Goal: Task Accomplishment & Management: Use online tool/utility

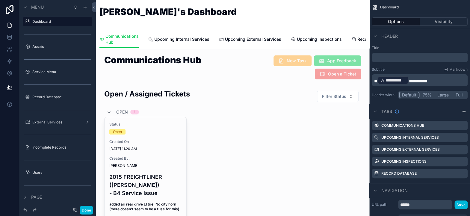
click at [85, 210] on button "Done" at bounding box center [86, 210] width 13 height 9
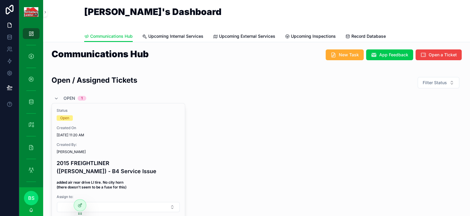
click at [429, 54] on span "Open a Ticket" at bounding box center [443, 55] width 28 height 6
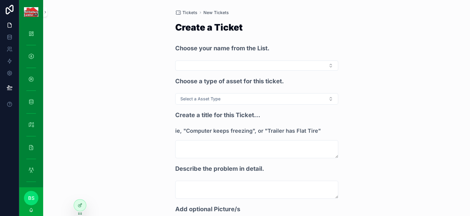
click at [227, 64] on button "Select Button" at bounding box center [256, 65] width 163 height 10
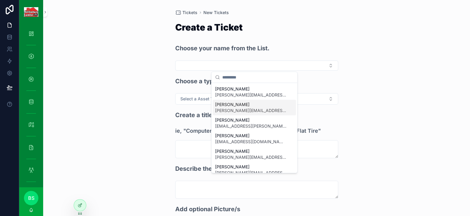
click at [232, 106] on span "[PERSON_NAME]" at bounding box center [250, 105] width 71 height 6
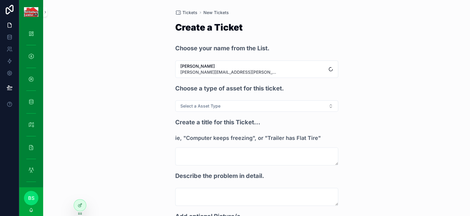
click at [219, 103] on button "Select a Asset Type" at bounding box center [256, 105] width 163 height 11
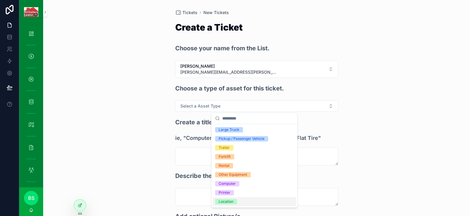
click at [229, 202] on div "Location" at bounding box center [226, 201] width 15 height 5
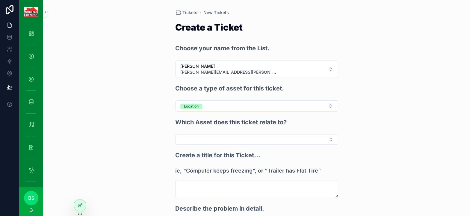
click at [221, 139] on button "Select Button" at bounding box center [256, 139] width 163 height 10
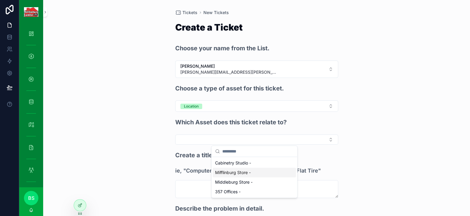
click at [225, 175] on span "Mifflinburg Store -" at bounding box center [233, 172] width 36 height 6
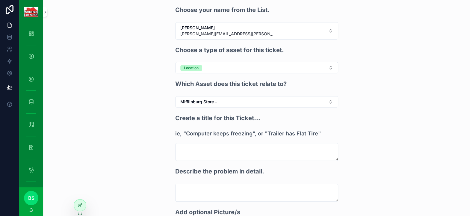
scroll to position [60, 0]
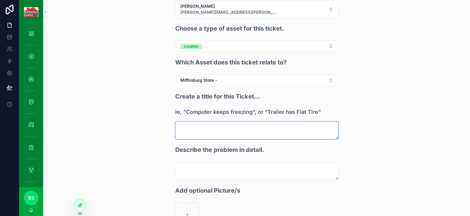
click at [206, 131] on textarea "scrollable content" at bounding box center [256, 130] width 163 height 18
drag, startPoint x: 212, startPoint y: 127, endPoint x: 172, endPoint y: 126, distance: 40.4
click at [172, 126] on div "**********" at bounding box center [256, 112] width 172 height 345
click at [208, 129] on textarea "**********" at bounding box center [256, 130] width 163 height 18
click at [215, 128] on textarea "**********" at bounding box center [256, 130] width 163 height 18
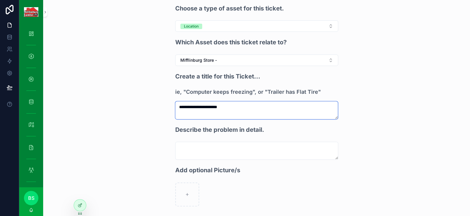
scroll to position [90, 0]
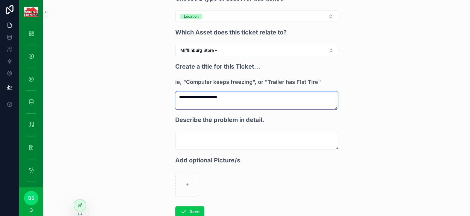
type textarea "**********"
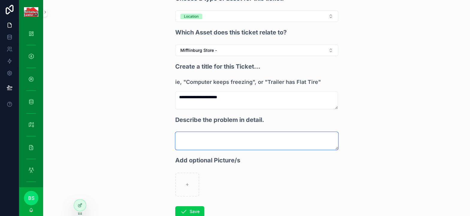
click at [194, 140] on textarea "scrollable content" at bounding box center [256, 141] width 163 height 18
type textarea "*"
drag, startPoint x: 224, startPoint y: 137, endPoint x: 164, endPoint y: 134, distance: 60.6
click at [164, 134] on div "**********" at bounding box center [256, 108] width 427 height 216
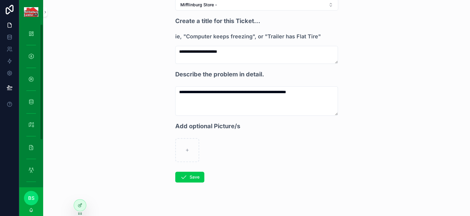
scroll to position [140, 0]
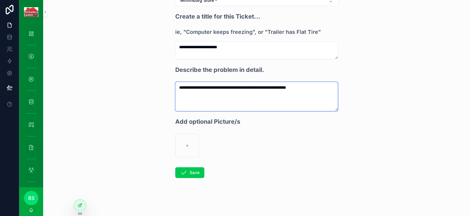
click at [327, 85] on textarea "**********" at bounding box center [256, 96] width 163 height 29
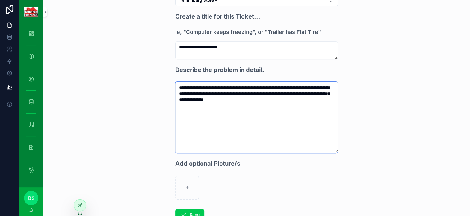
click at [252, 99] on textarea "**********" at bounding box center [256, 117] width 163 height 71
drag, startPoint x: 252, startPoint y: 99, endPoint x: 221, endPoint y: 113, distance: 34.2
click at [221, 113] on textarea "**********" at bounding box center [256, 117] width 163 height 71
click at [313, 99] on textarea "**********" at bounding box center [256, 117] width 163 height 71
click at [297, 98] on textarea "**********" at bounding box center [256, 117] width 163 height 71
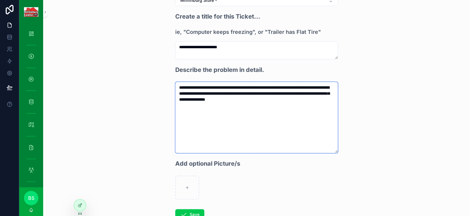
click at [312, 96] on textarea "**********" at bounding box center [256, 117] width 163 height 71
click at [317, 99] on textarea "**********" at bounding box center [256, 117] width 163 height 71
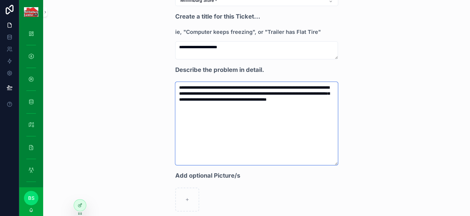
scroll to position [194, 0]
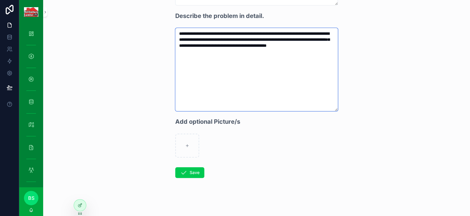
type textarea "**********"
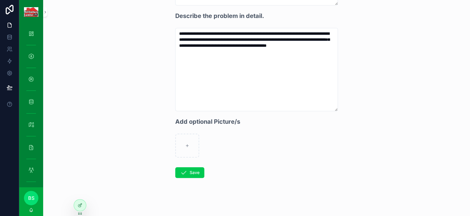
click at [190, 173] on button "Save" at bounding box center [189, 172] width 29 height 11
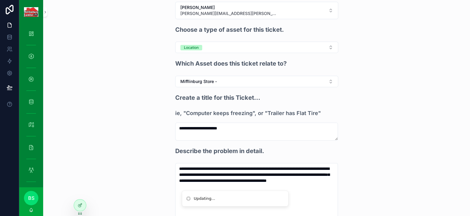
scroll to position [14, 0]
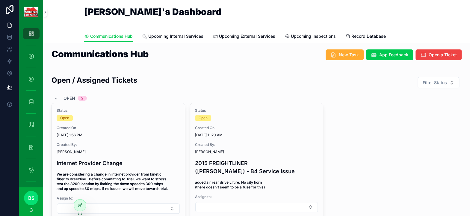
click at [0, 0] on icon at bounding box center [0, 0] width 0 height 0
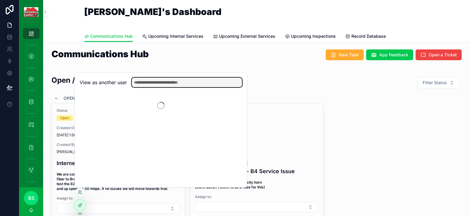
click at [158, 83] on input "text" at bounding box center [187, 83] width 110 height 10
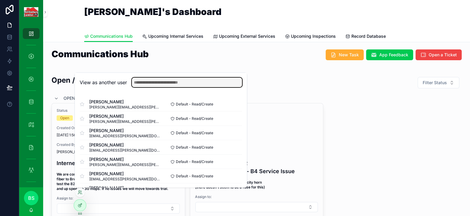
type input "*"
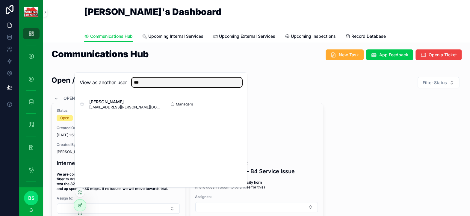
type input "***"
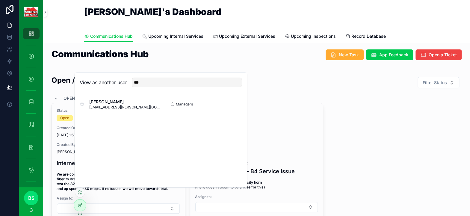
click at [125, 98] on div "Nate Seigel nate.seigel@mifflinburglumber.com Managers Select" at bounding box center [161, 104] width 162 height 14
click at [123, 101] on span "[PERSON_NAME]" at bounding box center [125, 102] width 72 height 6
click at [0, 0] on button "Select" at bounding box center [0, 0] width 0 height 0
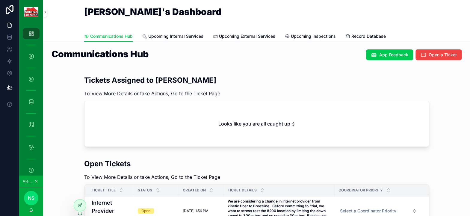
scroll to position [60, 0]
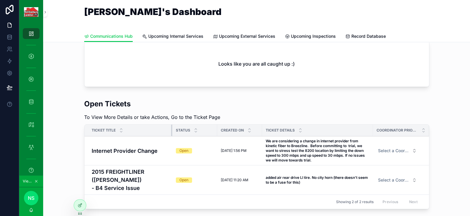
drag, startPoint x: 131, startPoint y: 128, endPoint x: 174, endPoint y: 133, distance: 43.2
click at [174, 133] on tr "Ticket Title Status Created On Ticket Details Coordinator Priority" at bounding box center [256, 131] width 344 height 12
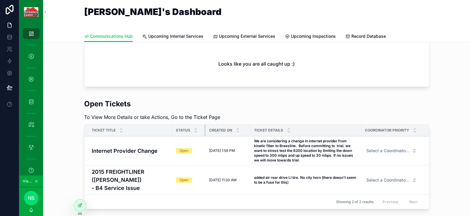
drag, startPoint x: 214, startPoint y: 128, endPoint x: 202, endPoint y: 131, distance: 12.1
click at [204, 131] on div "scrollable content" at bounding box center [205, 130] width 2 height 11
drag, startPoint x: 247, startPoint y: 131, endPoint x: 242, endPoint y: 132, distance: 5.0
click at [244, 132] on div "scrollable content" at bounding box center [245, 130] width 2 height 11
click at [197, 152] on div "Open" at bounding box center [189, 150] width 26 height 5
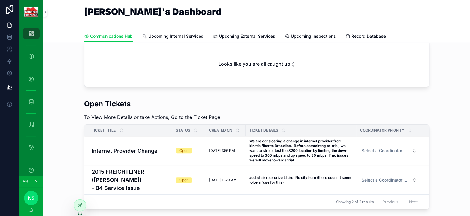
click at [357, 152] on button "Select a Coordinator Priority" at bounding box center [389, 150] width 65 height 11
click at [419, 110] on div "scrollable content" at bounding box center [406, 110] width 45 height 1
click at [78, 205] on icon at bounding box center [80, 205] width 5 height 5
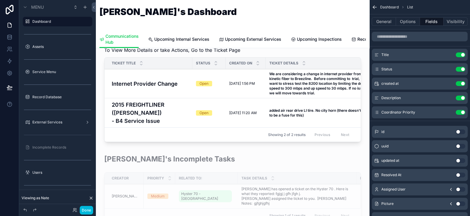
click at [283, 155] on div "scrollable content" at bounding box center [233, 190] width 264 height 76
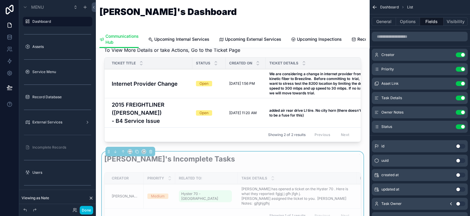
scroll to position [1076, 0]
click at [0, 0] on icon "scrollable content" at bounding box center [0, 0] width 0 height 0
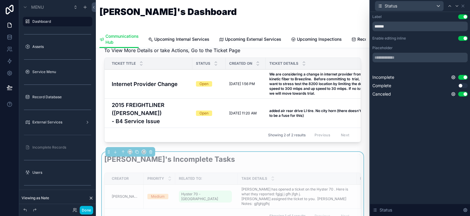
click at [463, 37] on button "Use setting" at bounding box center [463, 38] width 10 height 5
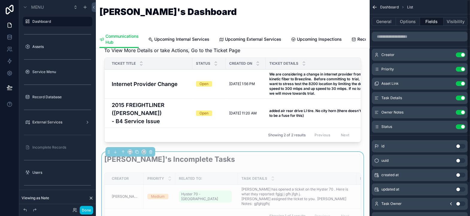
click at [83, 208] on button "Done" at bounding box center [86, 210] width 13 height 9
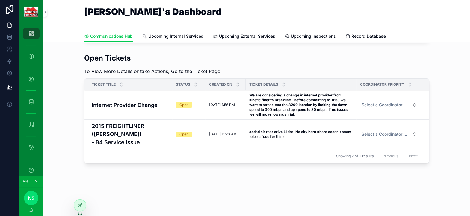
scroll to position [97, 0]
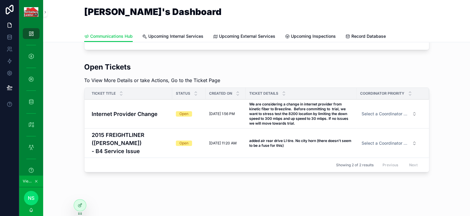
click at [392, 116] on span "Select a Coordinator Priority" at bounding box center [385, 114] width 48 height 6
click at [77, 204] on div at bounding box center [80, 204] width 12 height 11
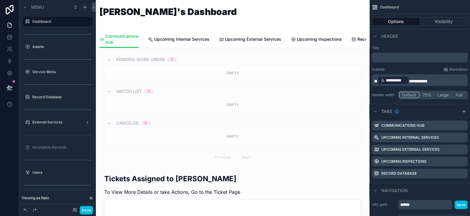
scroll to position [875, 0]
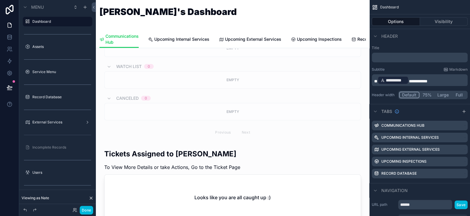
click at [202, 170] on div "scrollable content" at bounding box center [233, 185] width 264 height 79
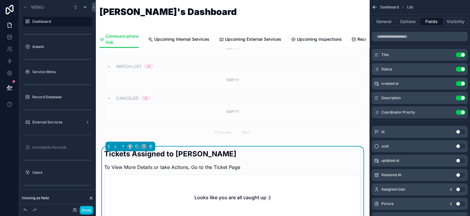
click at [0, 0] on icon "scrollable content" at bounding box center [0, 0] width 0 height 0
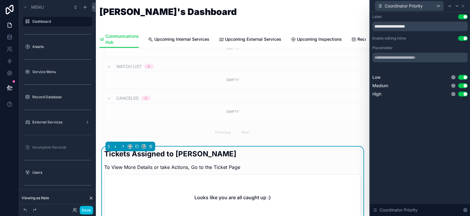
click at [466, 6] on div "Coordinator Priority" at bounding box center [419, 6] width 95 height 12
click at [465, 6] on icon at bounding box center [462, 6] width 5 height 5
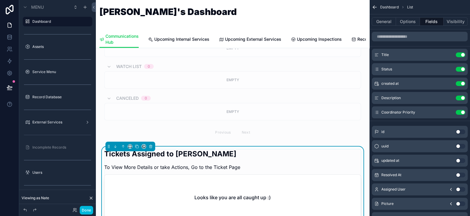
click at [459, 113] on button "Use setting" at bounding box center [460, 112] width 10 height 5
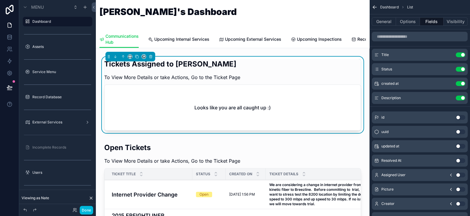
click at [293, 154] on div "scrollable content" at bounding box center [233, 198] width 264 height 117
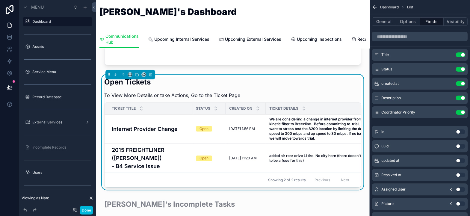
scroll to position [995, 0]
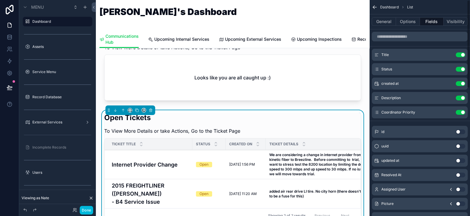
click at [459, 112] on button "Use setting" at bounding box center [460, 112] width 10 height 5
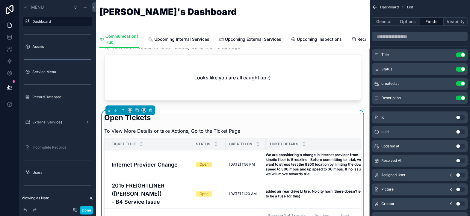
click at [88, 210] on button "Done" at bounding box center [86, 210] width 13 height 9
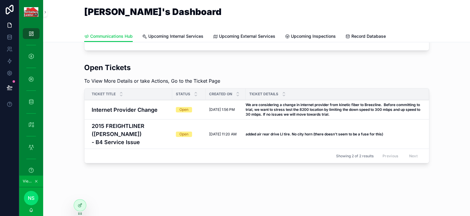
scroll to position [87, 0]
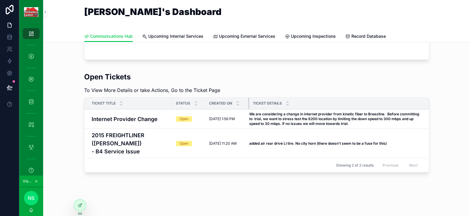
drag, startPoint x: 242, startPoint y: 103, endPoint x: 246, endPoint y: 102, distance: 3.7
click at [248, 102] on div "scrollable content" at bounding box center [249, 103] width 2 height 11
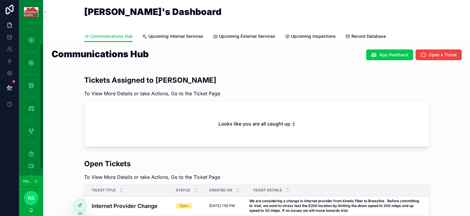
scroll to position [31, 0]
click at [31, 150] on icon "scrollable content" at bounding box center [31, 151] width 6 height 6
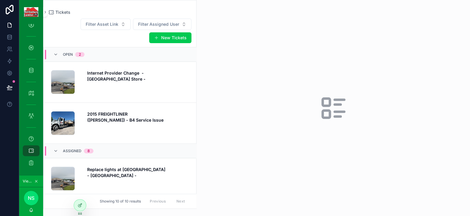
click at [114, 74] on strong "Internet Provider Change - [GEOGRAPHIC_DATA] Store -" at bounding box center [116, 75] width 58 height 11
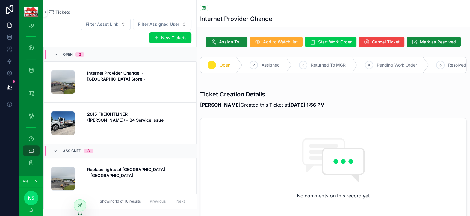
click at [228, 42] on span "Assign To..." at bounding box center [231, 42] width 24 height 6
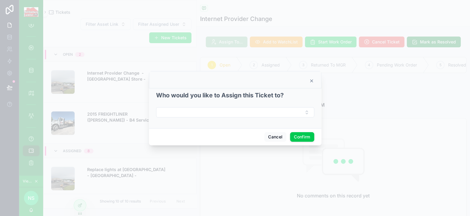
click at [207, 110] on button "Select Button" at bounding box center [235, 112] width 158 height 10
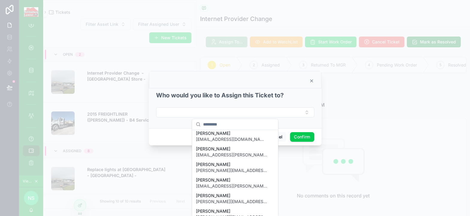
scroll to position [115, 0]
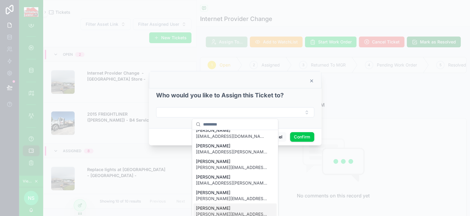
click at [214, 209] on span "[PERSON_NAME]" at bounding box center [231, 208] width 71 height 6
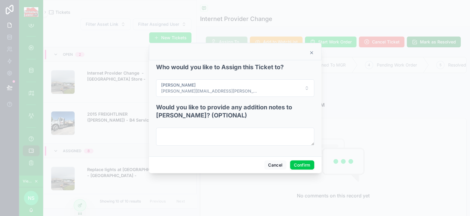
click at [296, 165] on button "Confirm" at bounding box center [302, 165] width 24 height 10
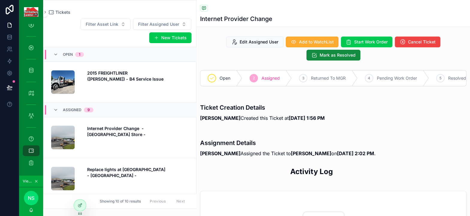
click at [119, 136] on div "Internet Provider Change - [GEOGRAPHIC_DATA] Store -" at bounding box center [138, 137] width 102 height 24
click at [37, 180] on icon "scrollable content" at bounding box center [36, 181] width 2 height 2
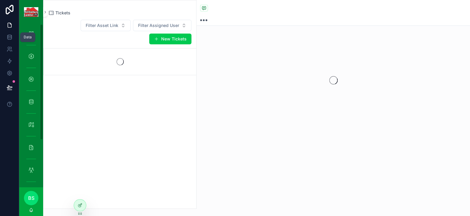
click at [8, 40] on icon at bounding box center [10, 37] width 6 height 6
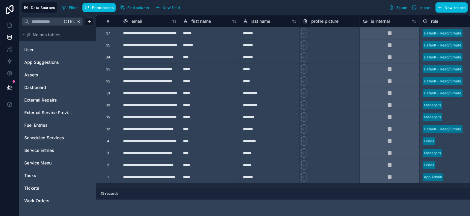
click at [35, 187] on span "Tickets" at bounding box center [31, 188] width 15 height 6
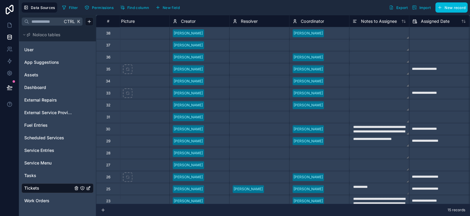
scroll to position [0, 371]
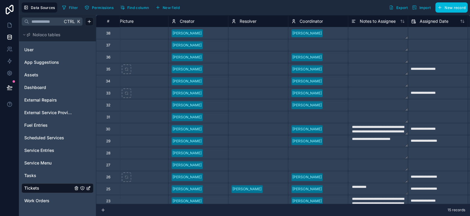
click at [325, 32] on div at bounding box center [335, 33] width 20 height 6
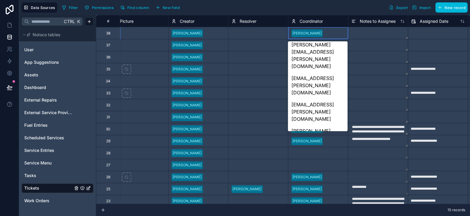
scroll to position [72, 0]
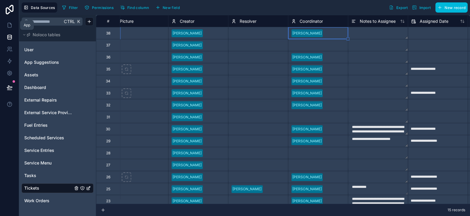
click at [12, 24] on icon at bounding box center [10, 25] width 6 height 6
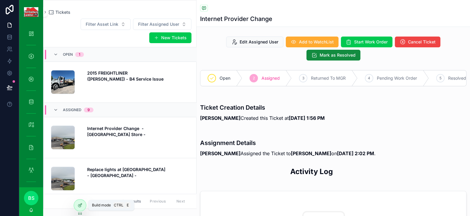
click at [76, 204] on div at bounding box center [80, 204] width 12 height 11
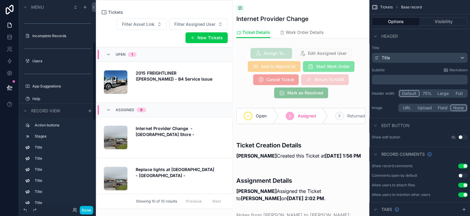
scroll to position [70, 0]
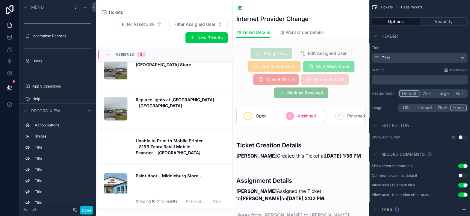
click at [182, 78] on div "scrollable content" at bounding box center [164, 104] width 136 height 208
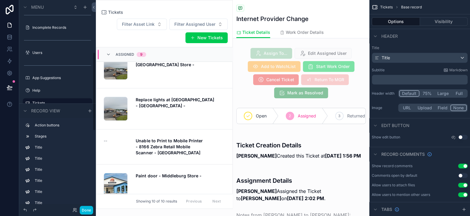
scroll to position [149, 0]
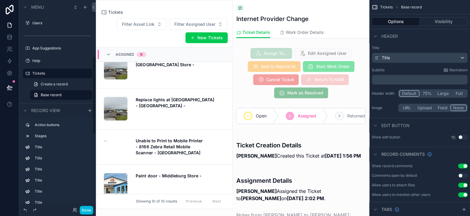
click at [45, 70] on div "Tickets" at bounding box center [61, 73] width 59 height 7
click at [44, 72] on label "Tickets" at bounding box center [60, 73] width 56 height 5
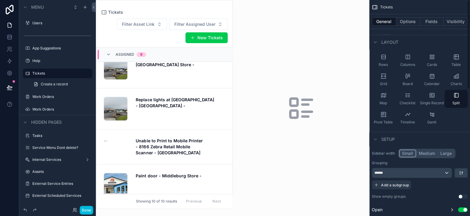
scroll to position [60, 0]
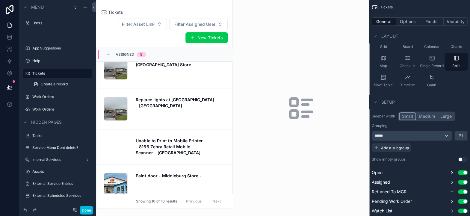
click at [435, 24] on button "Fields" at bounding box center [432, 21] width 24 height 8
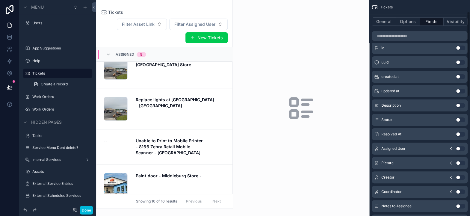
scroll to position [0, 0]
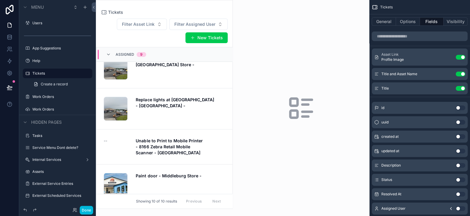
click at [0, 0] on icon "scrollable content" at bounding box center [0, 0] width 0 height 0
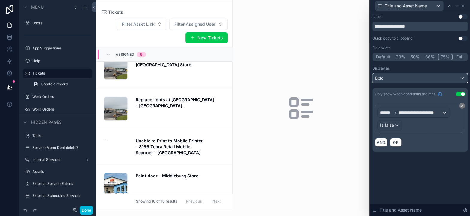
click at [409, 78] on div "Bold" at bounding box center [420, 78] width 95 height 10
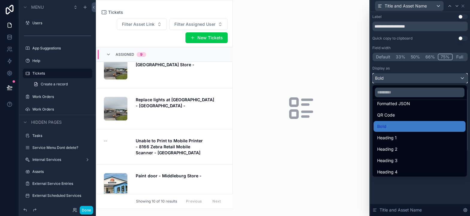
scroll to position [65, 0]
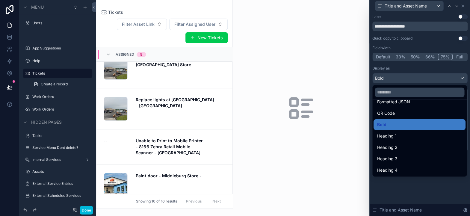
click at [408, 165] on div "Heading 4" at bounding box center [419, 170] width 92 height 11
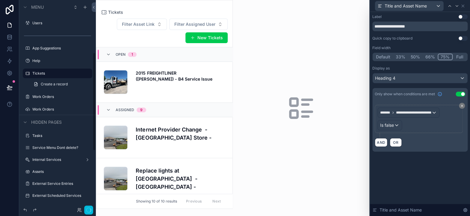
scroll to position [111, 0]
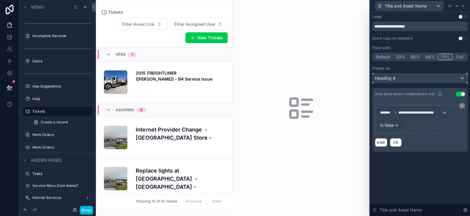
click at [412, 78] on div "Heading 4" at bounding box center [420, 78] width 95 height 10
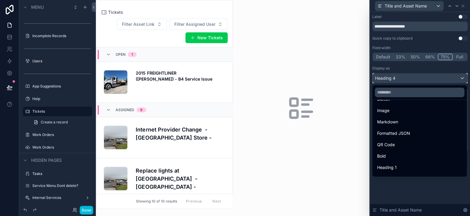
scroll to position [65, 0]
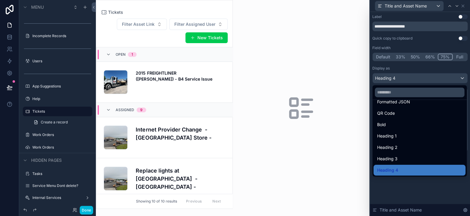
click at [397, 157] on span "Heading 3" at bounding box center [387, 158] width 20 height 7
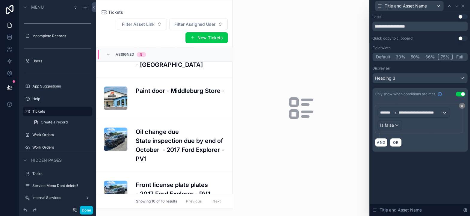
scroll to position [180, 0]
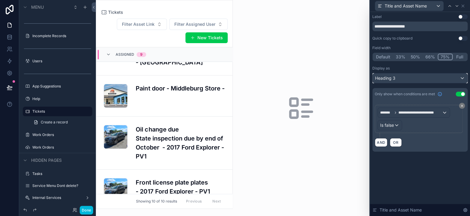
click at [414, 77] on div "Heading 3" at bounding box center [420, 78] width 95 height 10
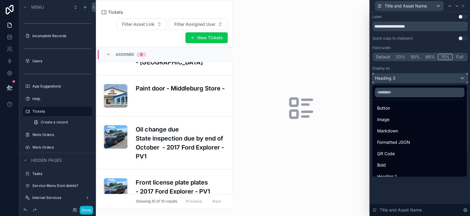
scroll to position [35, 0]
click at [389, 153] on div "Bold" at bounding box center [419, 154] width 85 height 7
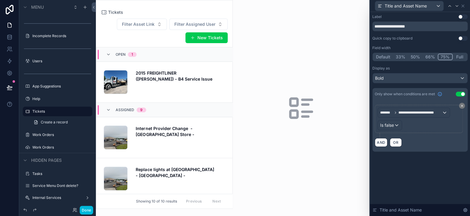
scroll to position [60, 0]
click at [390, 82] on div "Bold" at bounding box center [420, 78] width 95 height 10
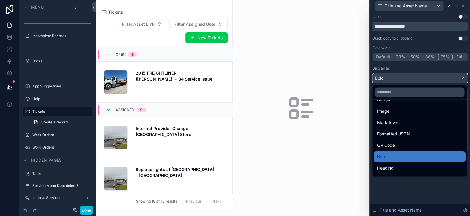
scroll to position [65, 0]
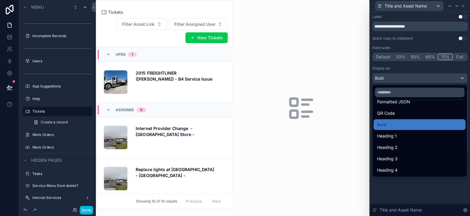
click at [404, 170] on div "Heading 4" at bounding box center [419, 169] width 85 height 7
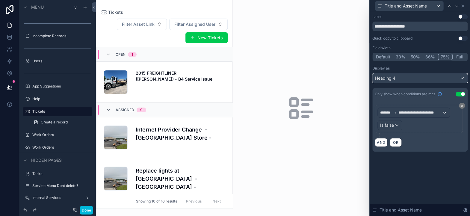
click at [396, 78] on div "Heading 4" at bounding box center [420, 78] width 95 height 10
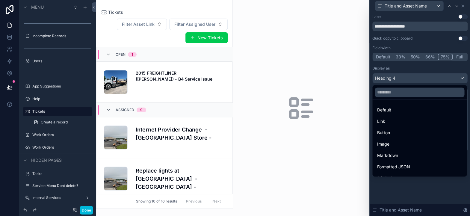
click at [399, 79] on div at bounding box center [420, 108] width 100 height 216
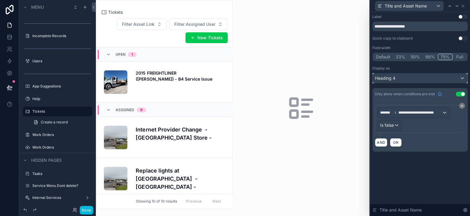
click at [399, 79] on div "Heading 4" at bounding box center [420, 78] width 95 height 10
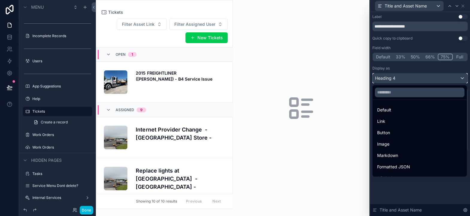
scroll to position [30, 0]
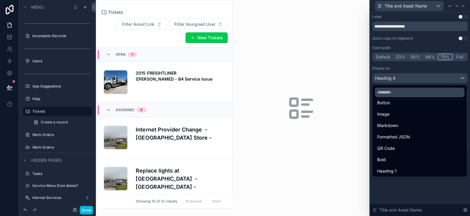
click at [389, 157] on div "Bold" at bounding box center [419, 159] width 85 height 7
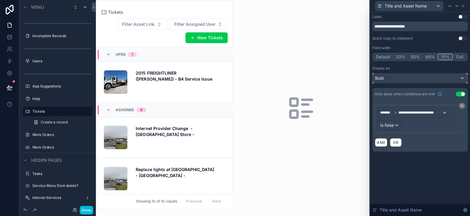
click at [384, 78] on div "Bold" at bounding box center [420, 78] width 95 height 10
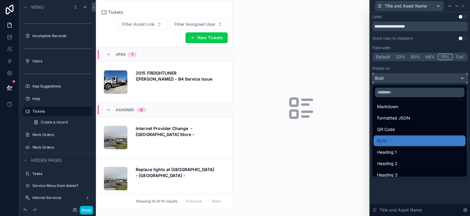
scroll to position [65, 0]
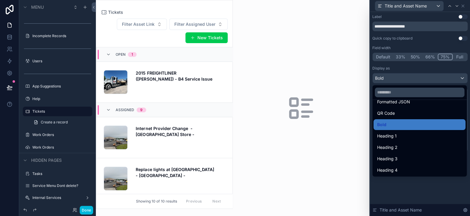
click at [392, 169] on span "Heading 4" at bounding box center [387, 169] width 20 height 7
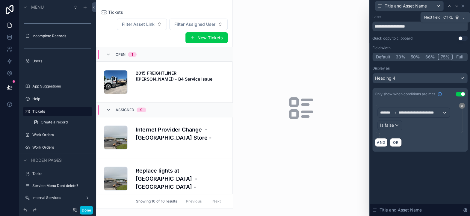
click at [455, 8] on icon at bounding box center [456, 6] width 5 height 5
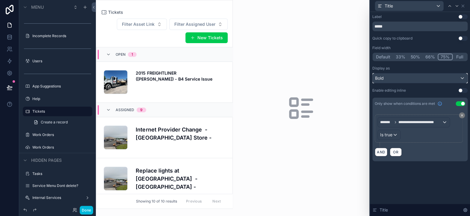
click at [459, 77] on div "Bold" at bounding box center [420, 78] width 95 height 10
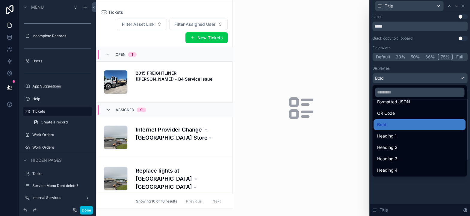
click at [405, 169] on div "Heading 4" at bounding box center [419, 169] width 85 height 7
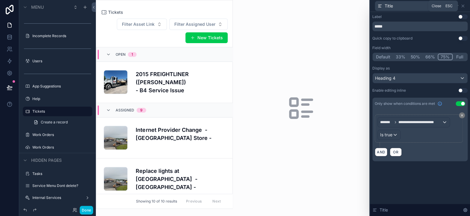
click at [462, 7] on icon at bounding box center [462, 6] width 5 height 5
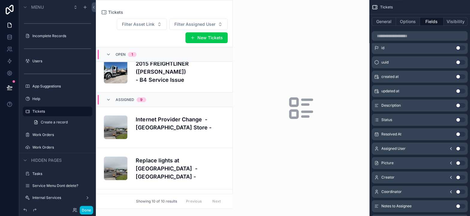
scroll to position [0, 0]
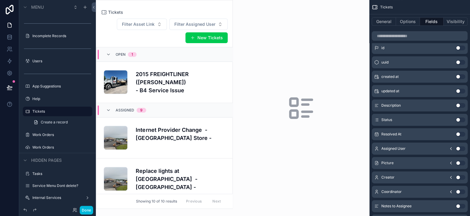
click at [89, 208] on button "Done" at bounding box center [86, 210] width 13 height 9
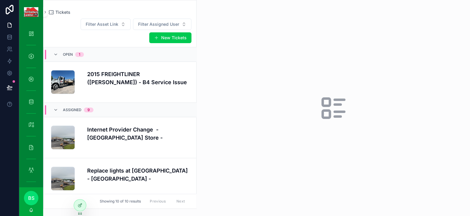
click at [122, 131] on h4 "Internet Provider Change - [GEOGRAPHIC_DATA] Store -" at bounding box center [138, 133] width 102 height 16
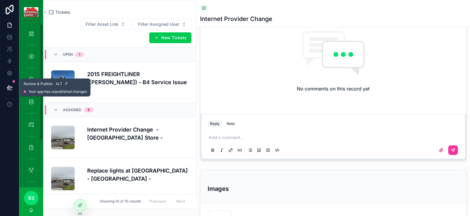
click at [10, 90] on icon at bounding box center [10, 87] width 6 height 6
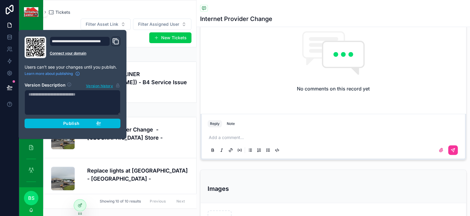
click at [75, 123] on span "Publish" at bounding box center [71, 123] width 16 height 5
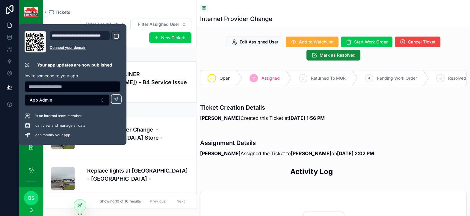
scroll to position [70, 0]
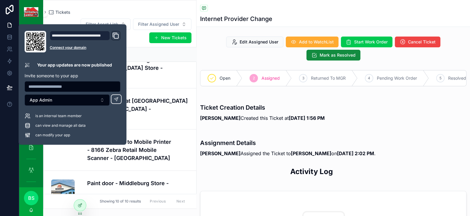
click at [321, 7] on div "Tickets" at bounding box center [333, 8] width 266 height 7
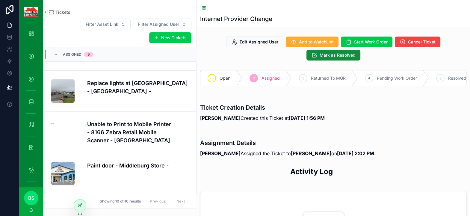
scroll to position [130, 0]
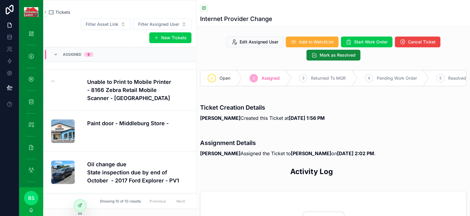
click at [84, 205] on div at bounding box center [80, 204] width 12 height 11
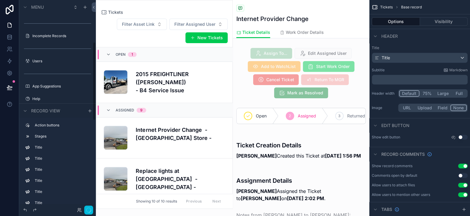
scroll to position [70, 0]
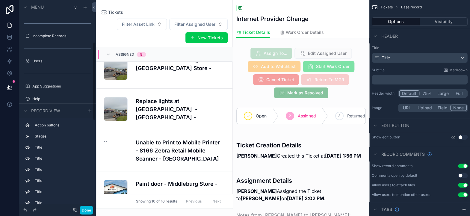
click at [288, 73] on div "scrollable content" at bounding box center [301, 73] width 137 height 55
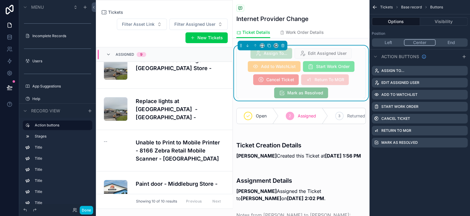
click at [437, 22] on button "Visibility" at bounding box center [444, 21] width 48 height 8
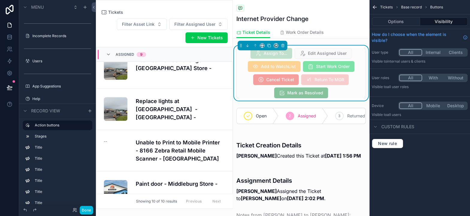
click at [435, 77] on button "With" at bounding box center [433, 78] width 22 height 7
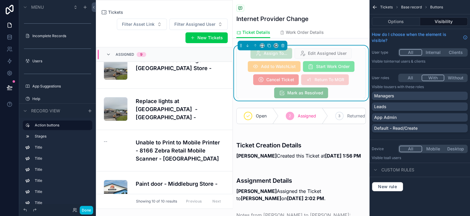
click at [399, 95] on div "Managers" at bounding box center [419, 96] width 91 height 6
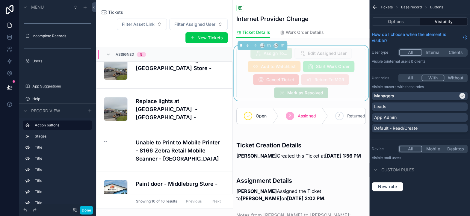
click at [396, 116] on div "App Admin" at bounding box center [419, 117] width 91 height 6
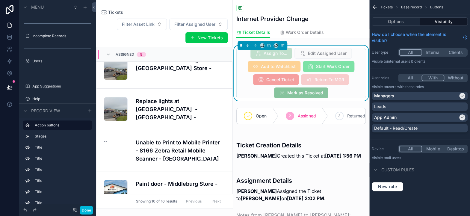
click at [406, 105] on div "Leads" at bounding box center [419, 107] width 91 height 6
click at [452, 77] on button "Without" at bounding box center [455, 78] width 22 height 7
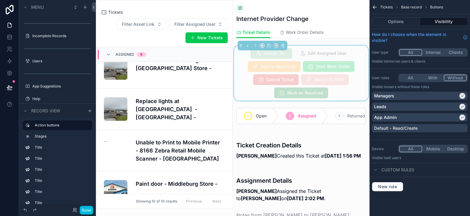
drag, startPoint x: 452, startPoint y: 125, endPoint x: 459, endPoint y: 116, distance: 12.2
click at [452, 126] on div "Default - Read/Create" at bounding box center [419, 128] width 91 height 6
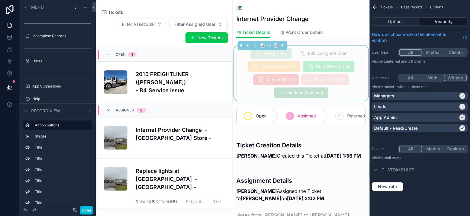
click at [460, 114] on div "App Admin" at bounding box center [419, 117] width 91 height 6
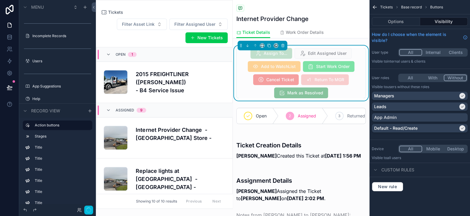
click at [462, 106] on icon "scrollable content" at bounding box center [462, 107] width 4 height 4
click at [462, 96] on icon "scrollable content" at bounding box center [462, 96] width 4 height 4
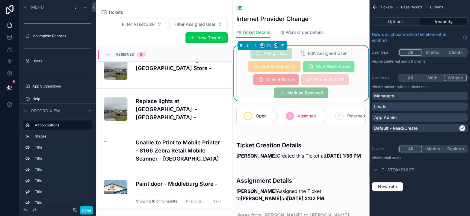
click at [88, 207] on button "Done" at bounding box center [86, 210] width 13 height 9
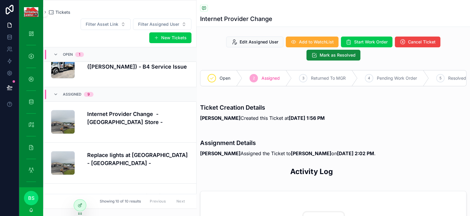
scroll to position [0, 0]
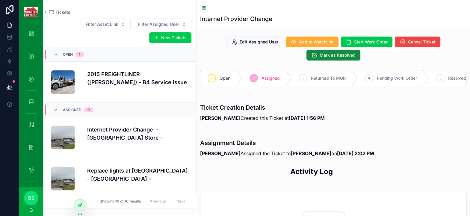
click at [115, 132] on h4 "Internet Provider Change - [GEOGRAPHIC_DATA] Store -" at bounding box center [138, 133] width 102 height 16
click at [117, 167] on h4 "Replace lights at [GEOGRAPHIC_DATA] - [GEOGRAPHIC_DATA] -" at bounding box center [138, 174] width 102 height 16
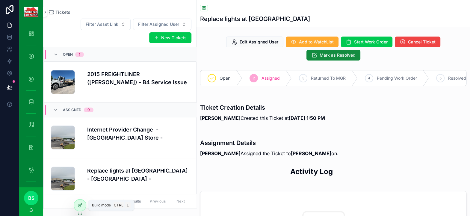
click at [83, 205] on div at bounding box center [80, 204] width 12 height 11
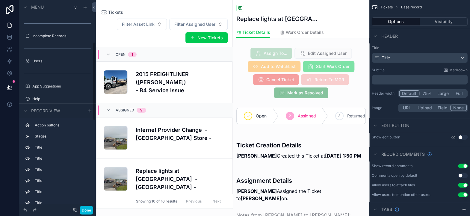
scroll to position [111, 0]
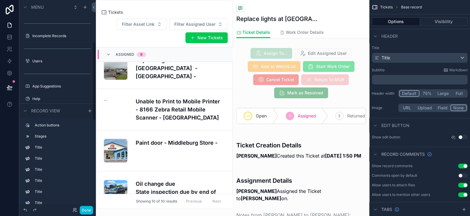
click at [274, 59] on div "scrollable content" at bounding box center [301, 73] width 137 height 55
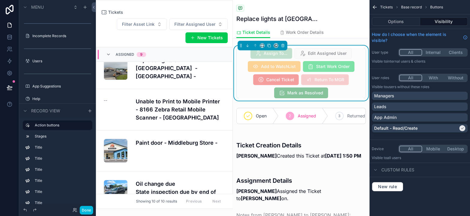
click at [306, 52] on span "Edit Assigned User" at bounding box center [322, 53] width 57 height 11
click at [413, 21] on button "Options" at bounding box center [396, 21] width 48 height 8
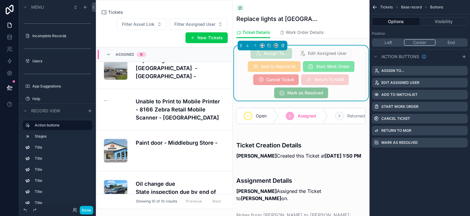
click at [0, 0] on icon "scrollable content" at bounding box center [0, 0] width 0 height 0
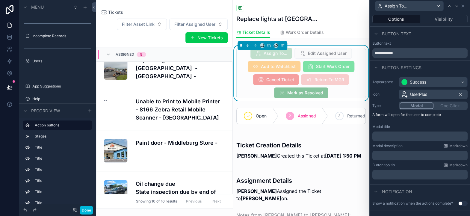
click at [431, 19] on button "Visibility" at bounding box center [444, 19] width 48 height 8
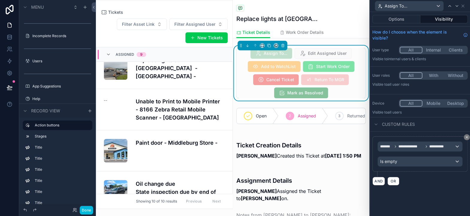
click at [432, 73] on button "With" at bounding box center [433, 75] width 22 height 7
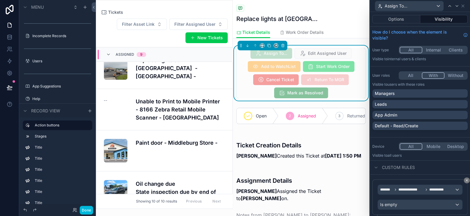
click at [398, 94] on div "Managers" at bounding box center [420, 93] width 90 height 6
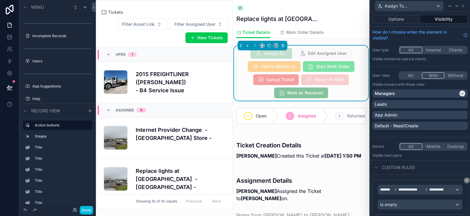
click at [396, 114] on div "App Admin" at bounding box center [420, 115] width 90 height 6
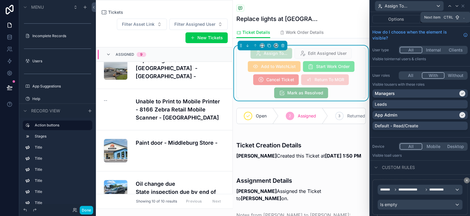
click at [455, 5] on icon at bounding box center [456, 6] width 5 height 5
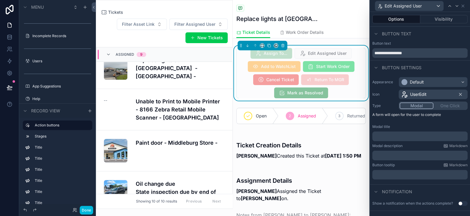
click at [432, 18] on button "Visibility" at bounding box center [444, 19] width 48 height 8
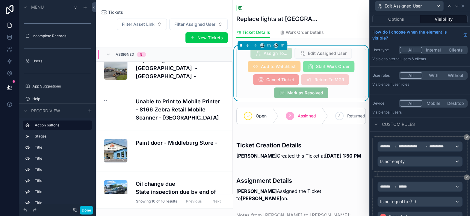
click at [429, 18] on button "Visibility" at bounding box center [444, 19] width 48 height 8
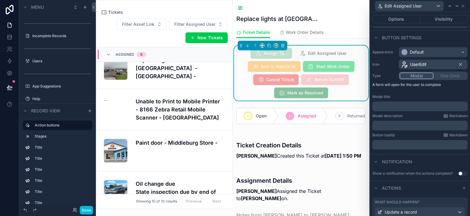
scroll to position [0, 0]
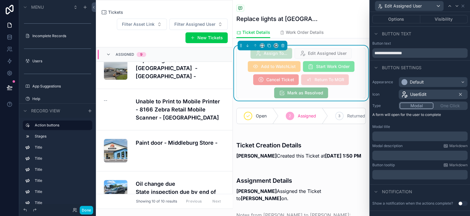
click at [434, 18] on button "Visibility" at bounding box center [444, 19] width 48 height 8
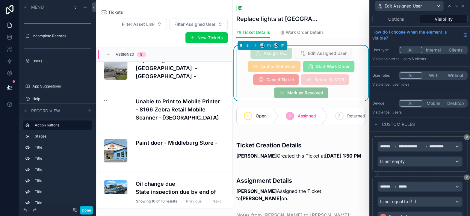
click at [431, 76] on button "With" at bounding box center [433, 75] width 22 height 7
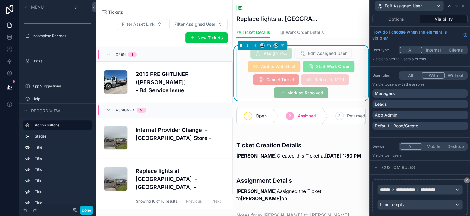
scroll to position [111, 0]
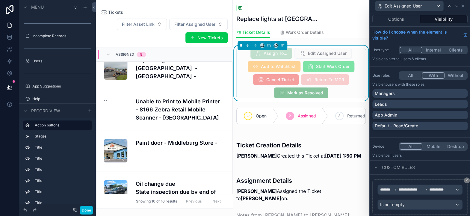
click at [406, 93] on div "Managers" at bounding box center [420, 93] width 90 height 6
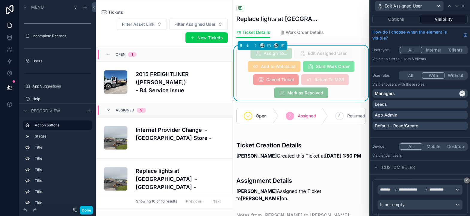
click at [401, 115] on div "App Admin" at bounding box center [420, 115] width 90 height 6
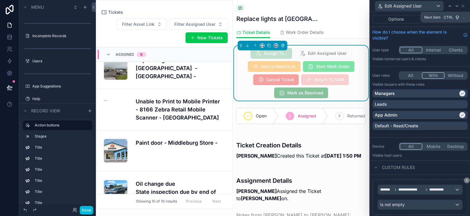
click at [456, 7] on icon at bounding box center [456, 6] width 5 height 5
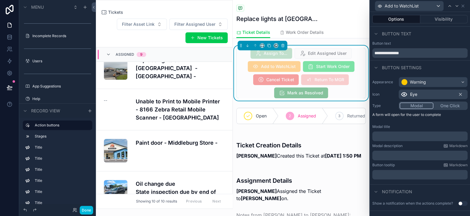
click at [435, 21] on button "Visibility" at bounding box center [444, 19] width 48 height 8
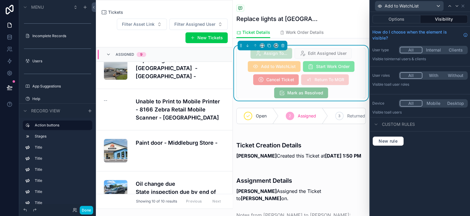
click at [431, 76] on button "With" at bounding box center [433, 75] width 22 height 7
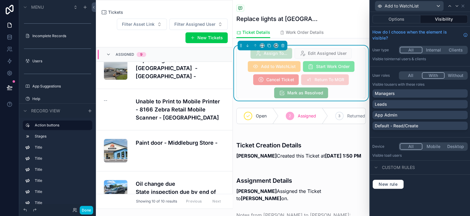
click at [391, 93] on p "Managers" at bounding box center [385, 93] width 20 height 6
click at [393, 113] on p "App Admin" at bounding box center [386, 115] width 22 height 6
click at [456, 5] on icon at bounding box center [456, 6] width 5 height 5
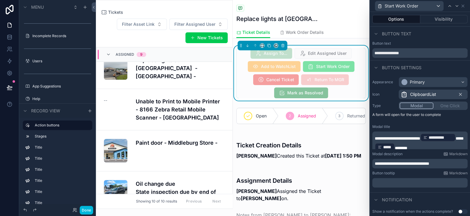
click at [439, 22] on button "Visibility" at bounding box center [444, 19] width 48 height 8
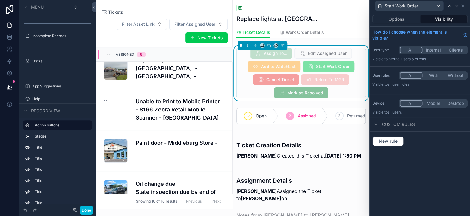
click at [443, 77] on button "With" at bounding box center [433, 75] width 22 height 7
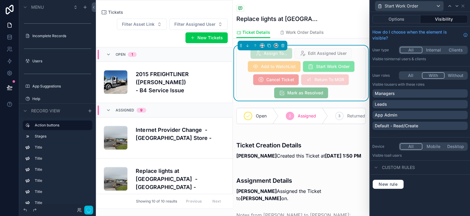
click at [441, 77] on button "With" at bounding box center [433, 75] width 23 height 7
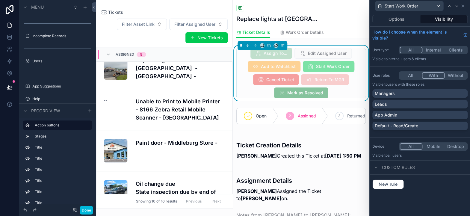
click at [402, 93] on div "Managers" at bounding box center [420, 93] width 90 height 6
click at [391, 113] on p "App Admin" at bounding box center [386, 115] width 22 height 6
click at [427, 103] on div "Leads" at bounding box center [420, 104] width 90 height 6
click at [456, 6] on icon at bounding box center [456, 6] width 5 height 5
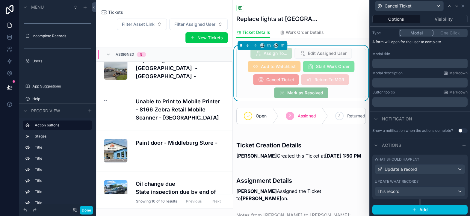
scroll to position [0, 0]
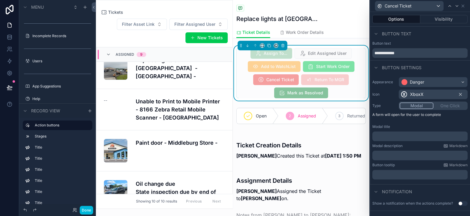
click at [438, 17] on button "Visibility" at bounding box center [444, 19] width 48 height 8
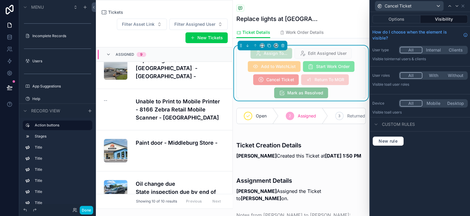
click at [436, 73] on button "With" at bounding box center [433, 75] width 22 height 7
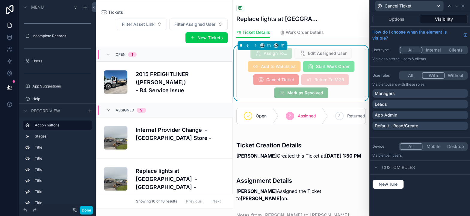
scroll to position [111, 0]
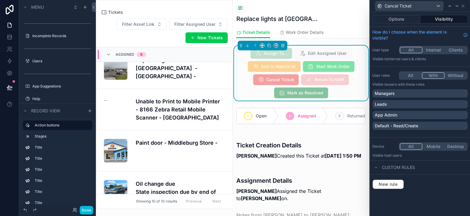
click at [407, 94] on div "Managers" at bounding box center [420, 93] width 90 height 6
click at [401, 114] on div "App Admin" at bounding box center [420, 115] width 90 height 6
click at [409, 104] on div "Leads" at bounding box center [420, 104] width 90 height 6
click at [408, 75] on button "All" at bounding box center [410, 75] width 22 height 7
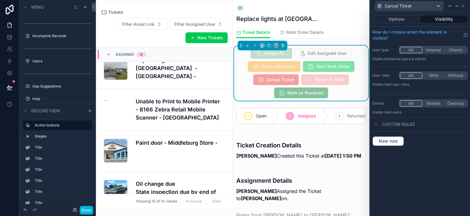
click at [382, 135] on div "New rule" at bounding box center [420, 140] width 100 height 19
click at [383, 142] on span "New rule" at bounding box center [388, 140] width 24 height 5
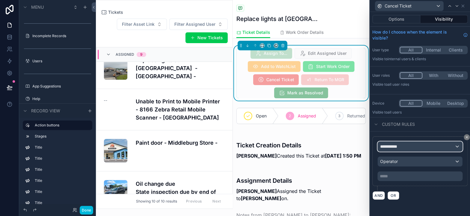
click at [416, 146] on div "**********" at bounding box center [420, 147] width 84 height 10
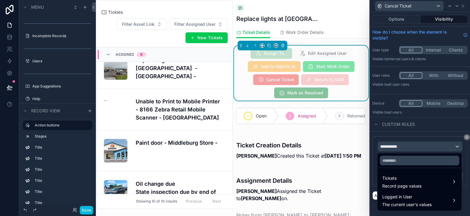
click at [404, 175] on span "Tickets" at bounding box center [401, 178] width 39 height 7
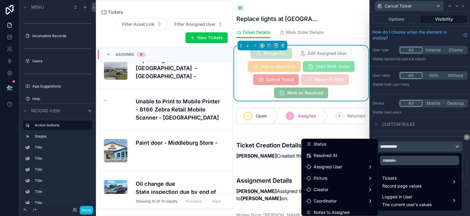
scroll to position [60, 0]
click at [334, 185] on div "Creator" at bounding box center [339, 187] width 66 height 7
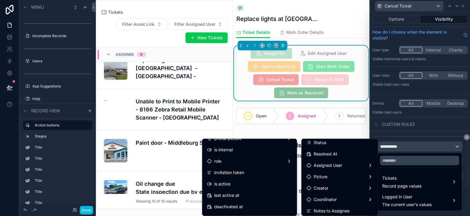
scroll to position [90, 0]
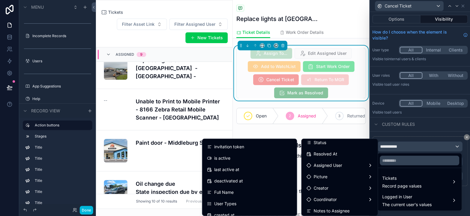
click at [231, 193] on div "Full Name" at bounding box center [249, 192] width 85 height 7
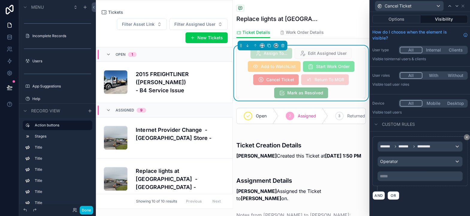
scroll to position [111, 0]
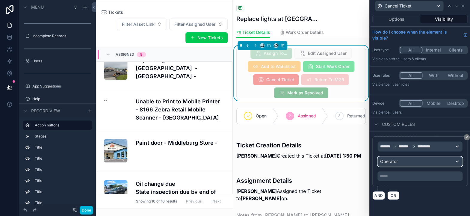
click at [422, 160] on div "Operator" at bounding box center [420, 162] width 84 height 10
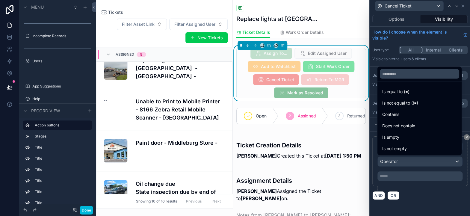
click at [398, 94] on span "Is equal to (=)" at bounding box center [395, 91] width 27 height 7
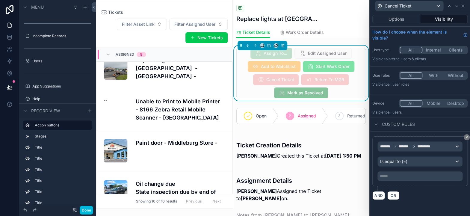
click at [410, 176] on p "***** ﻿" at bounding box center [420, 176] width 81 height 6
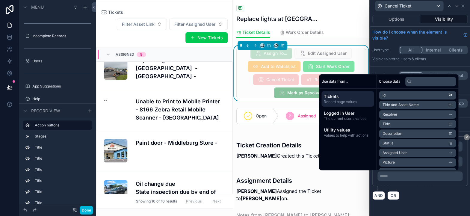
click at [350, 114] on span "Logged in User" at bounding box center [348, 113] width 48 height 6
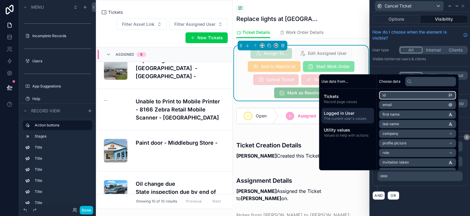
click at [388, 93] on li "id" at bounding box center [417, 95] width 77 height 8
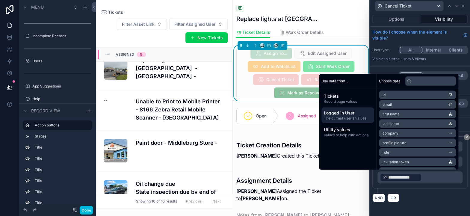
click at [416, 201] on div "**********" at bounding box center [420, 168] width 100 height 75
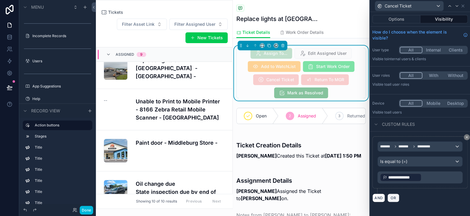
click at [391, 197] on span "OR" at bounding box center [393, 198] width 8 height 4
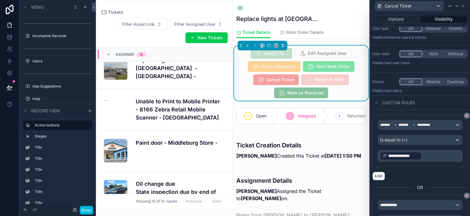
scroll to position [60, 0]
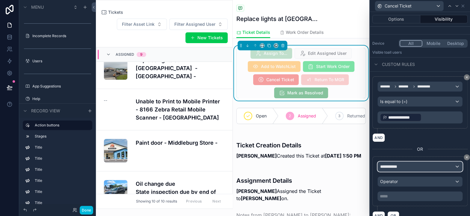
click at [389, 167] on span "**********" at bounding box center [391, 166] width 22 height 6
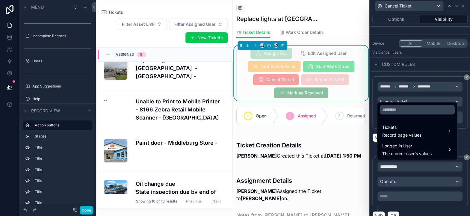
click at [391, 133] on span "Record page values" at bounding box center [401, 135] width 39 height 6
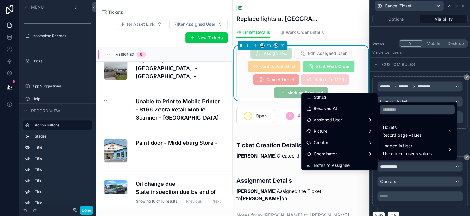
click at [327, 117] on span "Assigned User" at bounding box center [328, 119] width 28 height 7
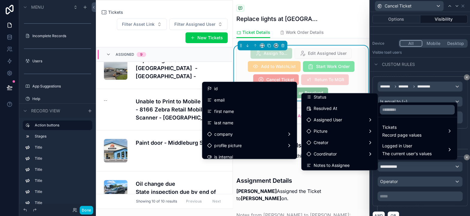
click at [228, 90] on div "id" at bounding box center [249, 88] width 85 height 7
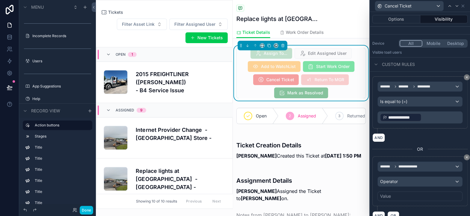
scroll to position [111, 0]
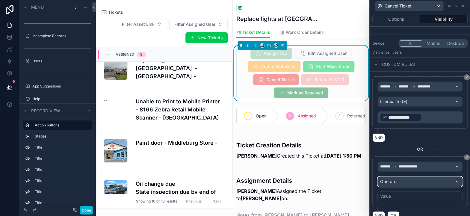
click at [393, 179] on span "Operator" at bounding box center [389, 181] width 18 height 5
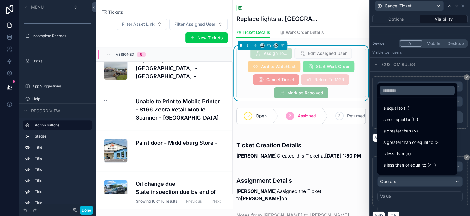
click at [391, 113] on div "Is equal to (=)" at bounding box center [417, 108] width 77 height 11
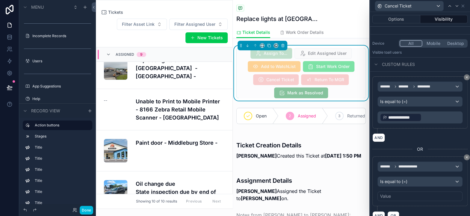
click at [403, 195] on div "Value" at bounding box center [419, 196] width 85 height 10
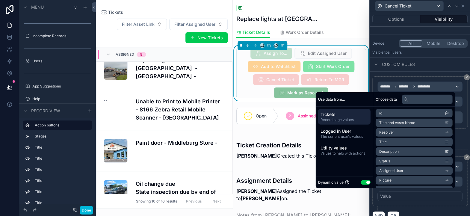
click at [341, 134] on span "The current user's values" at bounding box center [344, 136] width 48 height 5
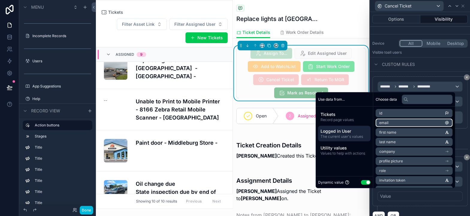
click at [386, 113] on li "id" at bounding box center [414, 113] width 77 height 8
click at [409, 207] on div "**********" at bounding box center [419, 183] width 95 height 54
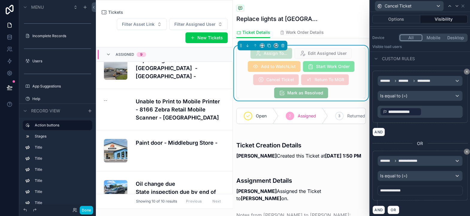
scroll to position [67, 0]
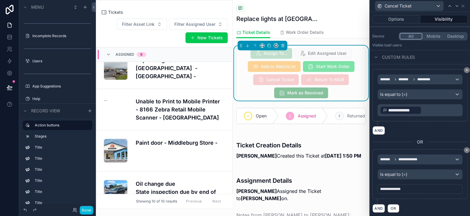
click at [428, 108] on p "**********" at bounding box center [420, 110] width 81 height 10
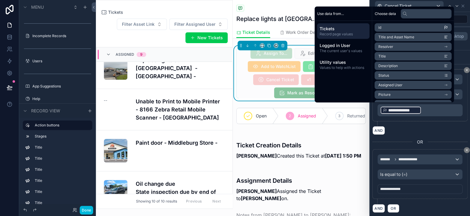
click at [421, 186] on div "**********" at bounding box center [419, 189] width 85 height 10
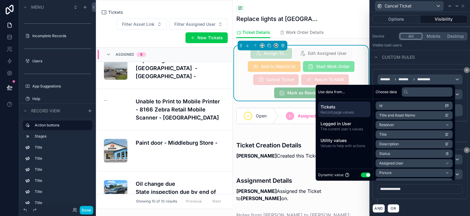
click at [416, 187] on div "**********" at bounding box center [419, 189] width 85 height 10
click at [442, 193] on div "**********" at bounding box center [419, 174] width 95 height 50
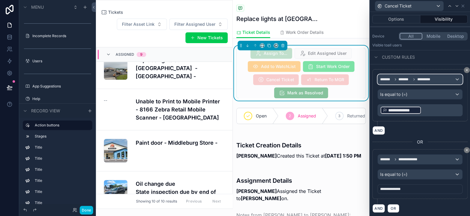
click at [421, 78] on span "*********" at bounding box center [425, 79] width 17 height 5
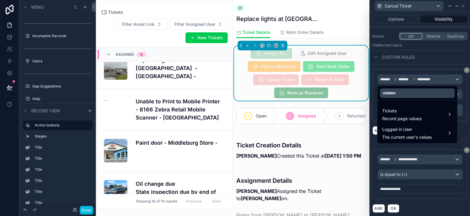
click at [408, 111] on span "Tickets" at bounding box center [401, 110] width 39 height 7
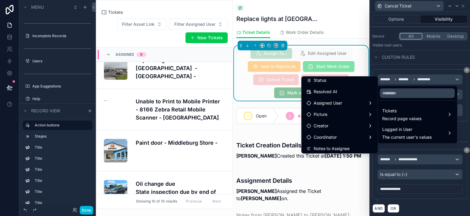
scroll to position [60, 0]
click at [333, 127] on div "Creator" at bounding box center [339, 125] width 66 height 7
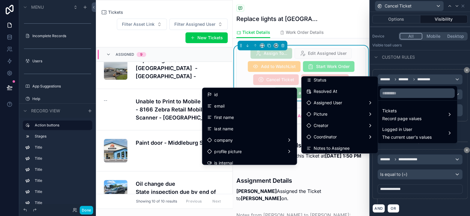
click at [213, 93] on div "id" at bounding box center [249, 94] width 85 height 7
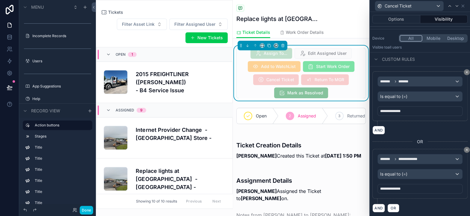
scroll to position [111, 0]
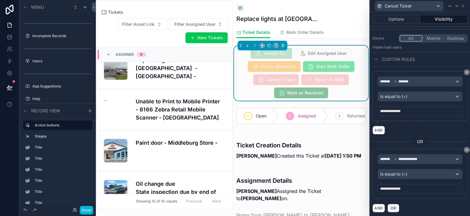
click at [392, 206] on span "OR" at bounding box center [393, 208] width 8 height 4
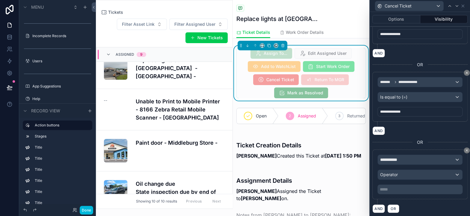
scroll to position [142, 0]
click at [388, 156] on span "**********" at bounding box center [391, 159] width 22 height 6
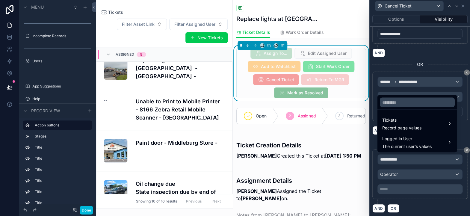
click at [397, 138] on span "Logged in User" at bounding box center [406, 138] width 49 height 7
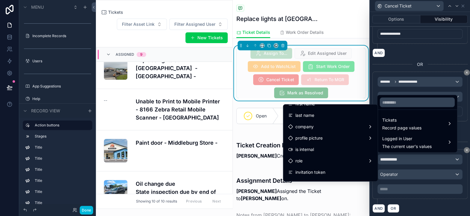
scroll to position [60, 0]
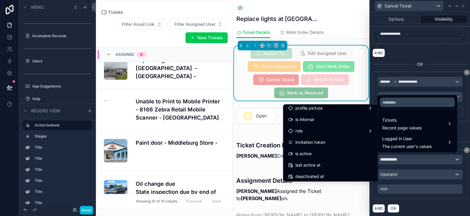
click at [300, 134] on div "role" at bounding box center [330, 130] width 85 height 7
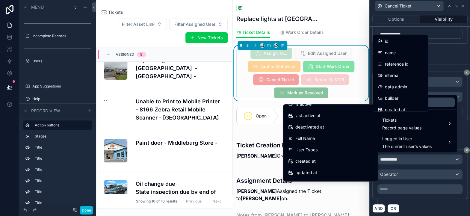
scroll to position [120, 0]
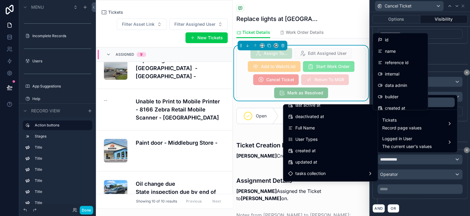
click at [300, 140] on span "User Types" at bounding box center [306, 139] width 22 height 7
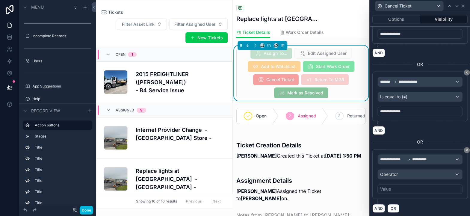
scroll to position [111, 0]
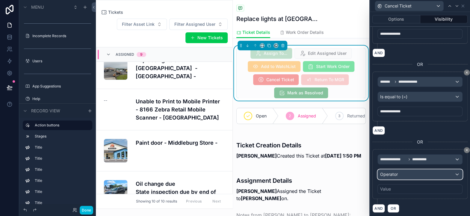
click at [396, 169] on div "Operator" at bounding box center [420, 174] width 84 height 10
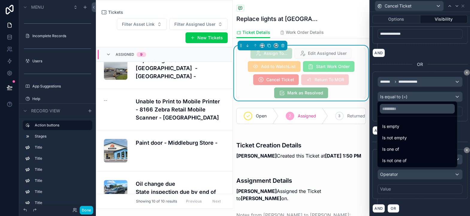
click at [396, 150] on span "Is one of" at bounding box center [390, 149] width 17 height 7
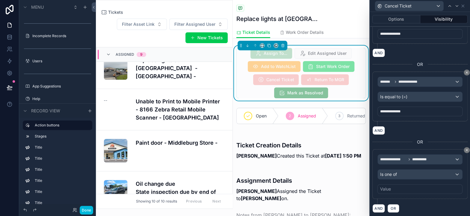
click at [395, 184] on div "Value" at bounding box center [419, 189] width 85 height 10
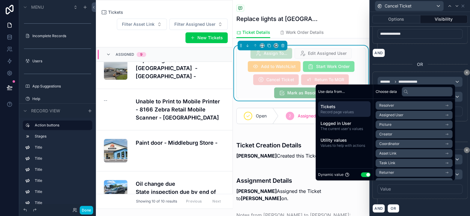
click at [368, 173] on div "Dynamic value Use setting" at bounding box center [344, 174] width 57 height 12
click at [365, 174] on button "Use setting" at bounding box center [366, 174] width 10 height 5
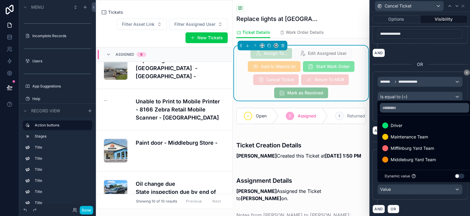
click at [404, 201] on div at bounding box center [420, 108] width 100 height 216
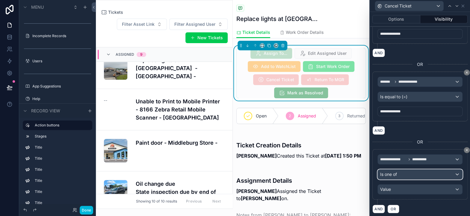
click at [388, 173] on span "Is one of" at bounding box center [388, 174] width 17 height 6
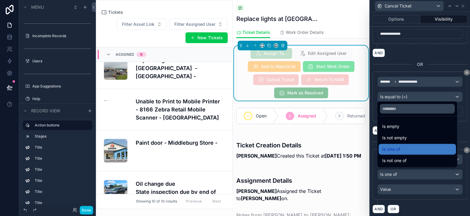
click at [401, 200] on div at bounding box center [420, 108] width 100 height 216
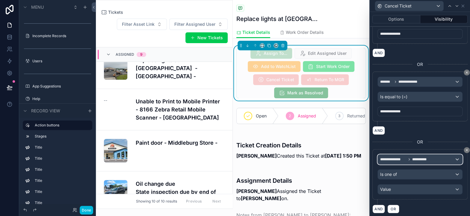
click at [394, 158] on span "**********" at bounding box center [393, 159] width 26 height 5
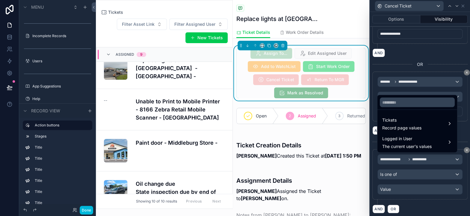
click at [396, 138] on span "Logged in User" at bounding box center [406, 138] width 49 height 7
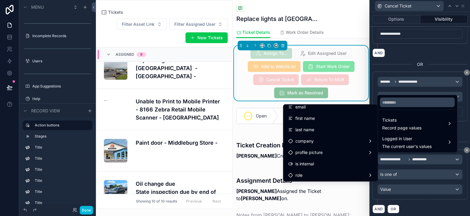
scroll to position [30, 0]
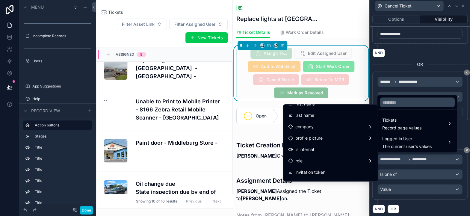
click at [301, 160] on div "role" at bounding box center [330, 160] width 85 height 7
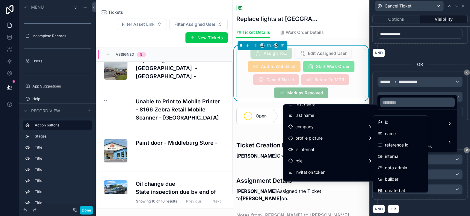
scroll to position [60, 0]
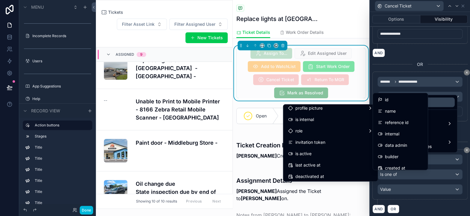
click at [306, 130] on div "role" at bounding box center [330, 130] width 85 height 7
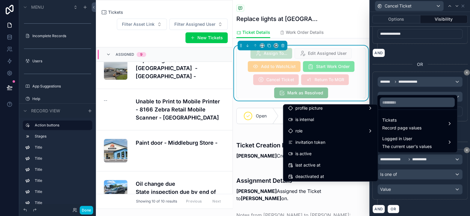
click at [353, 131] on div "role" at bounding box center [330, 130] width 85 height 7
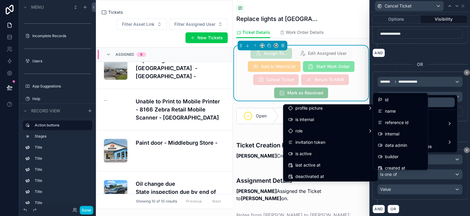
click at [397, 109] on div "name" at bounding box center [400, 111] width 45 height 7
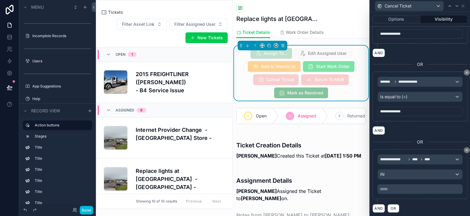
scroll to position [111, 0]
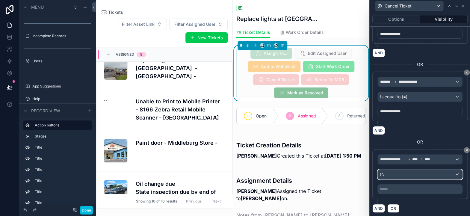
click at [402, 172] on div "IN" at bounding box center [420, 174] width 84 height 10
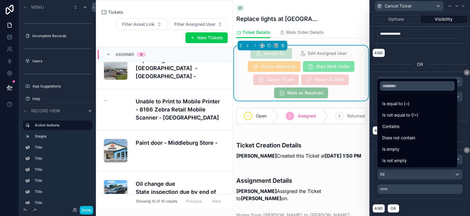
click at [398, 102] on span "Is equal to (=)" at bounding box center [395, 103] width 27 height 7
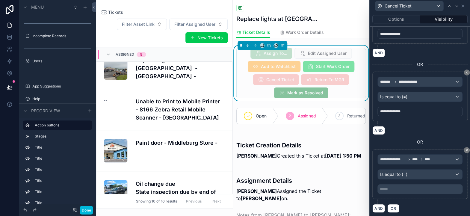
click at [401, 187] on p "***** ﻿" at bounding box center [420, 189] width 81 height 6
click at [412, 187] on p "***** ﻿" at bounding box center [420, 189] width 81 height 6
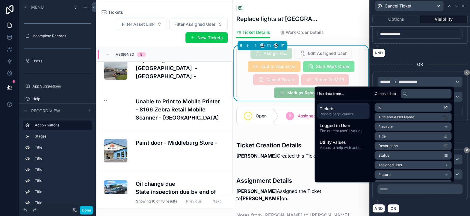
click at [406, 204] on div "AND OR" at bounding box center [419, 208] width 95 height 9
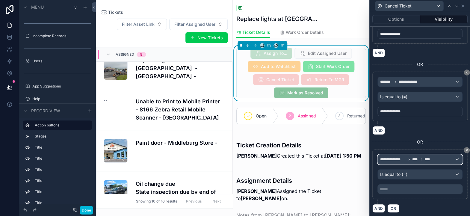
click at [398, 159] on span "**********" at bounding box center [393, 159] width 26 height 5
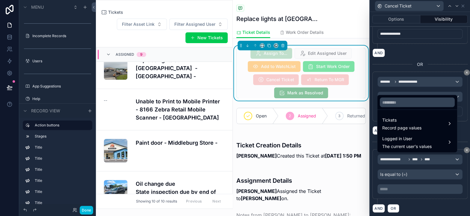
click at [405, 138] on span "Logged in User" at bounding box center [406, 138] width 49 height 7
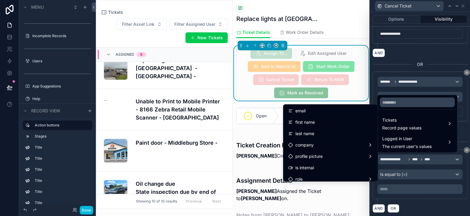
scroll to position [30, 0]
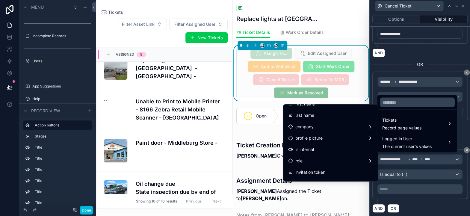
click at [316, 159] on div "role" at bounding box center [330, 160] width 85 height 7
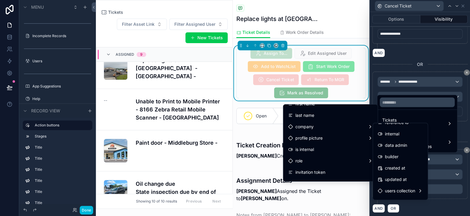
click at [393, 156] on span "builder" at bounding box center [391, 156] width 13 height 7
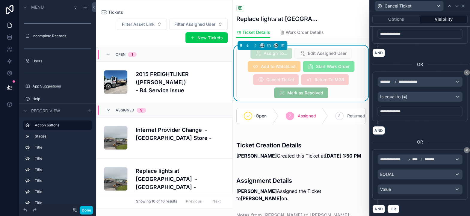
scroll to position [111, 0]
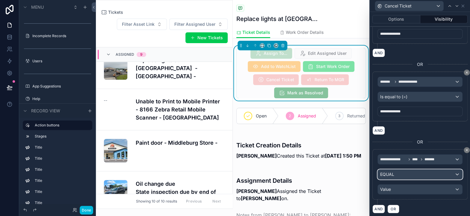
click at [406, 173] on div "EQUAL" at bounding box center [420, 174] width 84 height 10
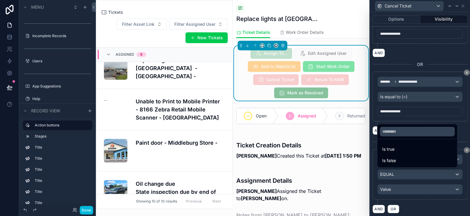
click at [392, 148] on span "Is true" at bounding box center [388, 149] width 12 height 7
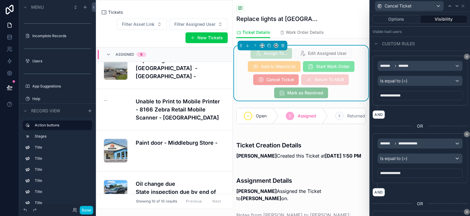
scroll to position [90, 0]
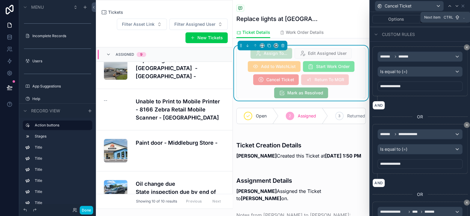
click at [456, 4] on icon at bounding box center [456, 6] width 5 height 5
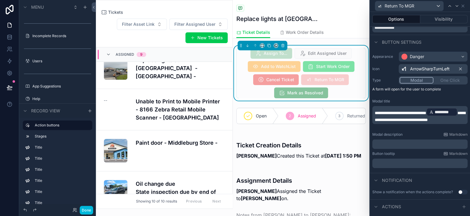
scroll to position [0, 0]
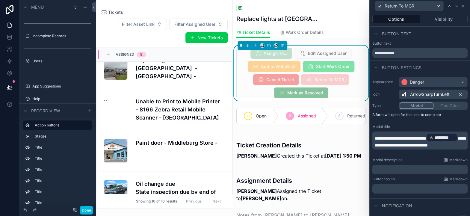
click at [449, 20] on button "Visibility" at bounding box center [444, 19] width 48 height 8
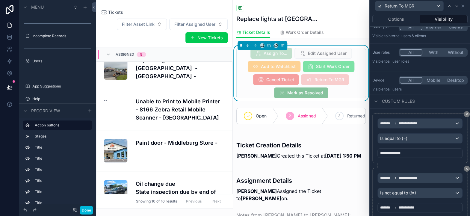
scroll to position [42, 0]
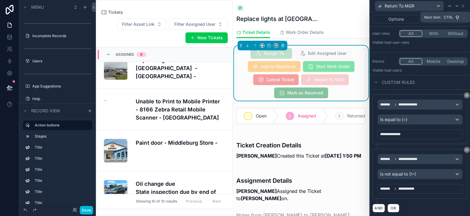
click at [456, 6] on icon at bounding box center [456, 6] width 5 height 5
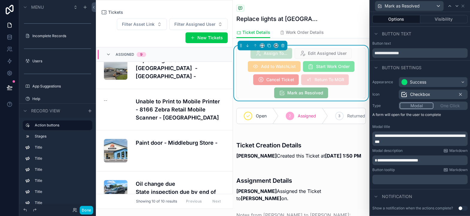
scroll to position [78, 0]
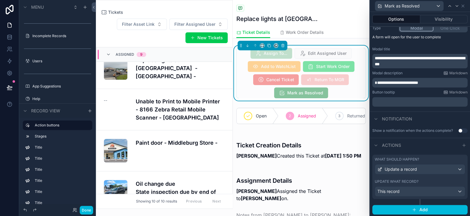
click at [441, 21] on button "Visibility" at bounding box center [444, 19] width 48 height 8
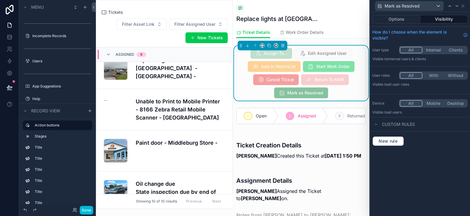
scroll to position [0, 0]
click at [390, 143] on span "New rule" at bounding box center [388, 140] width 24 height 5
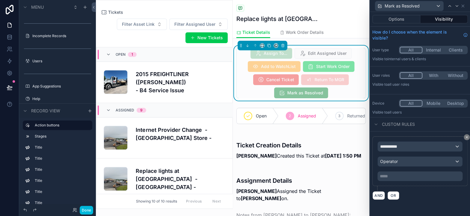
scroll to position [111, 0]
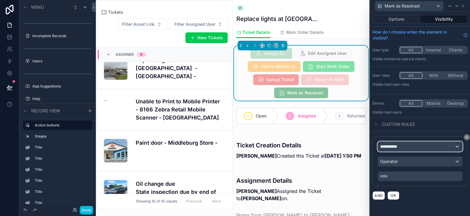
click at [422, 147] on div "**********" at bounding box center [420, 147] width 84 height 10
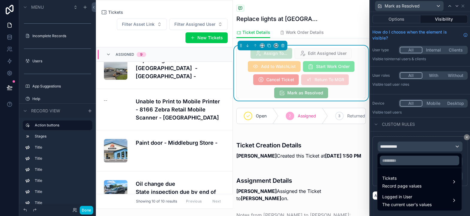
click at [403, 198] on span "Logged in User" at bounding box center [406, 196] width 49 height 7
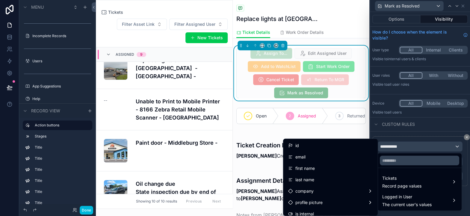
click at [406, 201] on div "Logged in User The current user's values" at bounding box center [406, 200] width 49 height 14
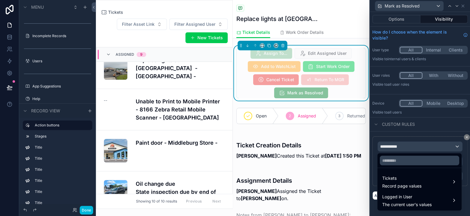
click at [409, 179] on span "Tickets" at bounding box center [401, 178] width 39 height 7
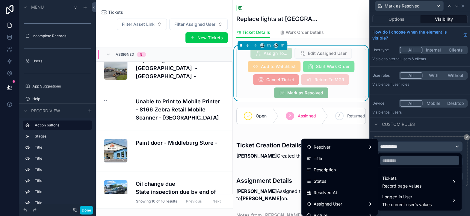
scroll to position [30, 0]
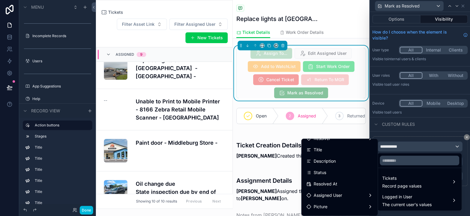
click at [321, 190] on div "Assigned User" at bounding box center [340, 195] width 74 height 11
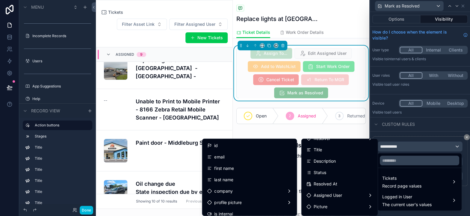
click at [221, 143] on div "id" at bounding box center [249, 145] width 85 height 7
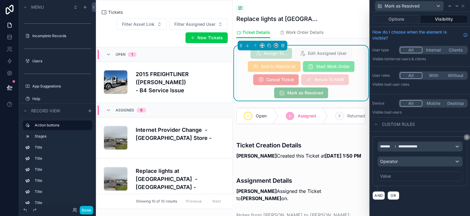
scroll to position [111, 0]
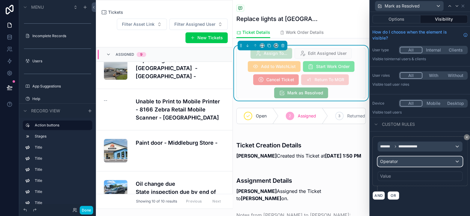
click at [396, 162] on span "Operator" at bounding box center [389, 161] width 18 height 5
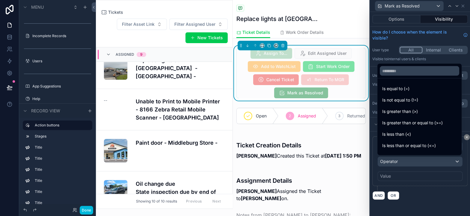
click at [395, 91] on span "Is equal to (=)" at bounding box center [395, 88] width 27 height 7
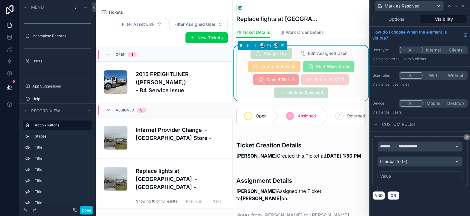
click at [392, 176] on div "Value" at bounding box center [419, 176] width 85 height 10
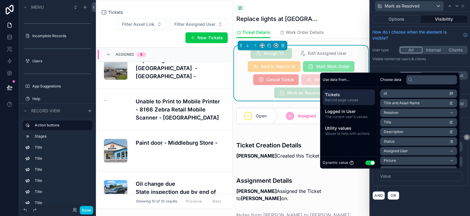
click at [370, 163] on button "Use setting" at bounding box center [370, 162] width 10 height 5
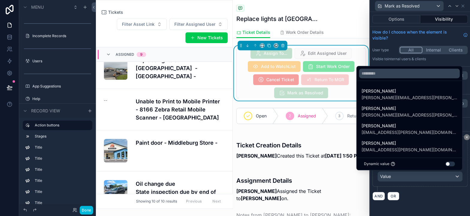
click at [450, 164] on button "Use setting" at bounding box center [450, 163] width 10 height 5
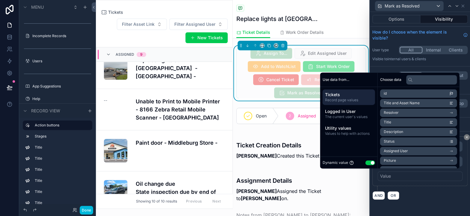
drag, startPoint x: 342, startPoint y: 114, endPoint x: 384, endPoint y: 96, distance: 45.9
click at [343, 113] on span "Logged in User" at bounding box center [349, 111] width 48 height 6
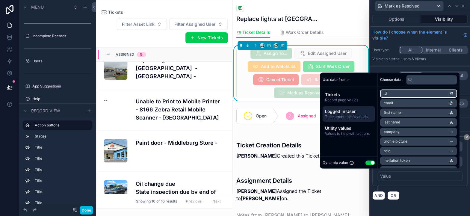
click at [393, 92] on li "id" at bounding box center [418, 93] width 77 height 8
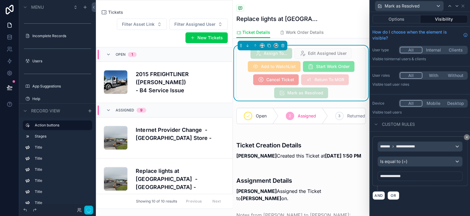
click at [426, 193] on div "AND OR" at bounding box center [419, 195] width 95 height 9
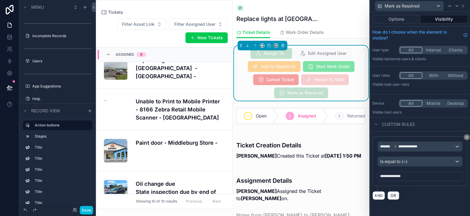
click at [391, 195] on span "OR" at bounding box center [393, 195] width 8 height 4
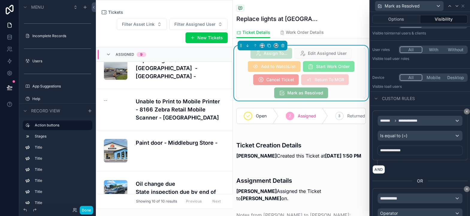
scroll to position [65, 0]
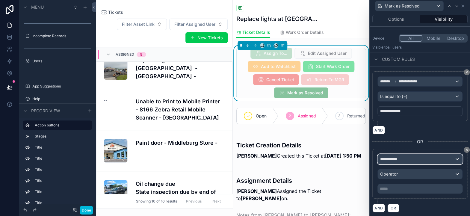
click at [405, 158] on div "**********" at bounding box center [420, 159] width 84 height 10
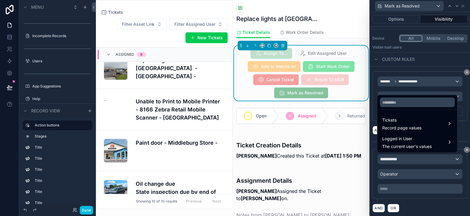
click at [403, 126] on span "Record page values" at bounding box center [401, 128] width 39 height 6
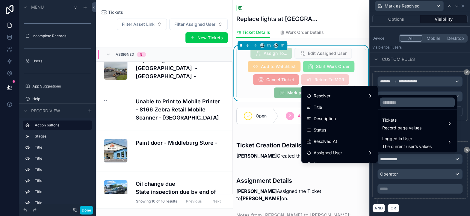
scroll to position [60, 0]
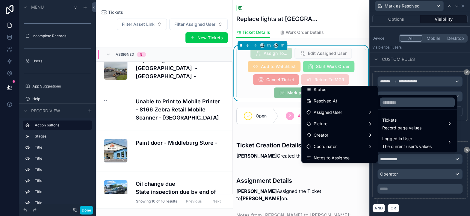
click at [324, 135] on div "Creator" at bounding box center [339, 134] width 66 height 7
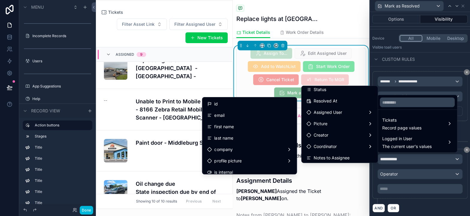
click at [230, 104] on div "id" at bounding box center [249, 103] width 85 height 7
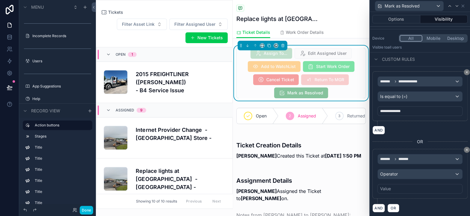
scroll to position [111, 0]
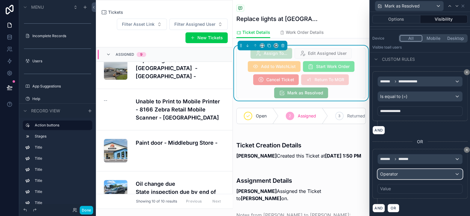
click at [414, 176] on div "Operator" at bounding box center [420, 174] width 84 height 10
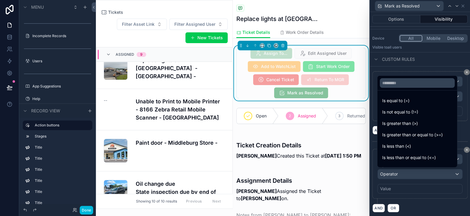
click at [396, 101] on span "Is equal to (=)" at bounding box center [395, 100] width 27 height 7
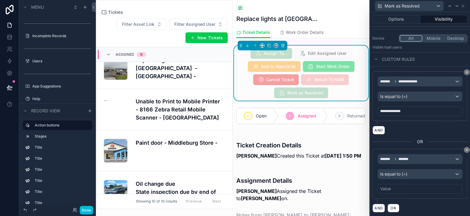
click at [390, 186] on div "Value" at bounding box center [419, 189] width 85 height 10
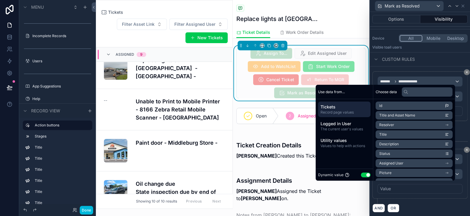
click at [334, 128] on span "The current user's values" at bounding box center [344, 129] width 48 height 5
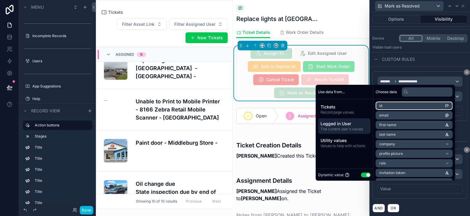
click at [382, 108] on li "id" at bounding box center [414, 106] width 77 height 8
click at [388, 107] on li "id" at bounding box center [414, 106] width 77 height 8
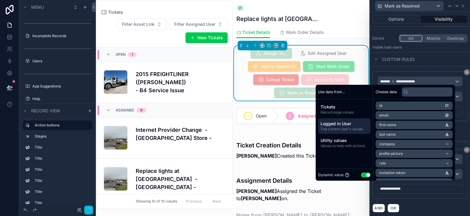
click at [414, 200] on div "**********" at bounding box center [419, 176] width 95 height 54
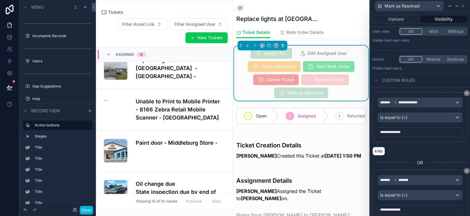
scroll to position [60, 0]
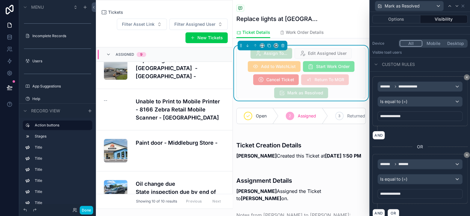
click at [90, 213] on button "Done" at bounding box center [86, 210] width 13 height 9
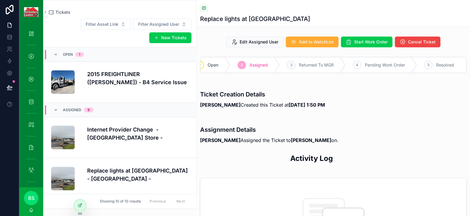
scroll to position [0, 9]
click at [10, 35] on icon at bounding box center [10, 37] width 6 height 6
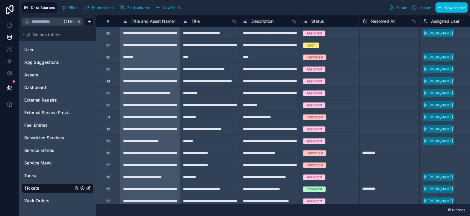
click at [40, 187] on link "Tickets" at bounding box center [48, 188] width 49 height 6
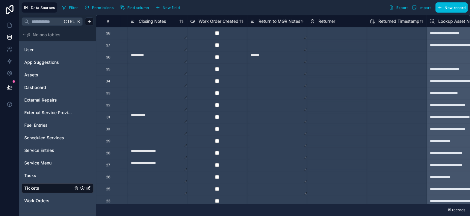
scroll to position [0, 1131]
click at [42, 198] on span "Work Orders" at bounding box center [36, 201] width 25 height 6
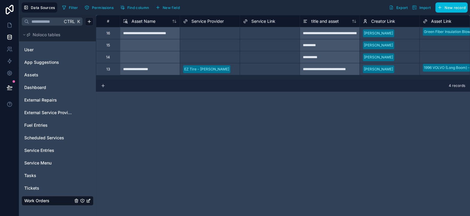
click at [32, 190] on span "Tickets" at bounding box center [31, 188] width 15 height 6
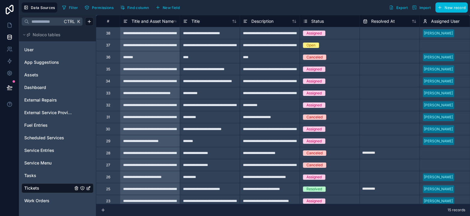
click at [319, 23] on span "Status" at bounding box center [317, 21] width 13 height 6
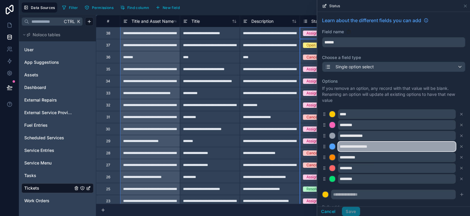
click at [392, 146] on input "**********" at bounding box center [397, 147] width 118 height 10
type input "**********"
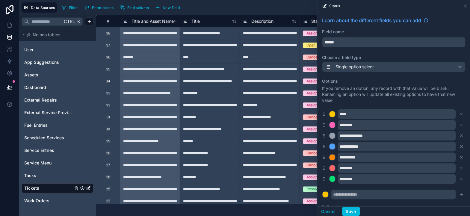
click at [353, 209] on button "Save" at bounding box center [351, 212] width 18 height 10
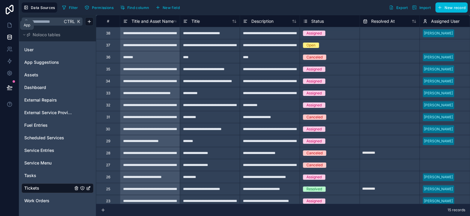
click at [10, 25] on icon at bounding box center [10, 25] width 6 height 6
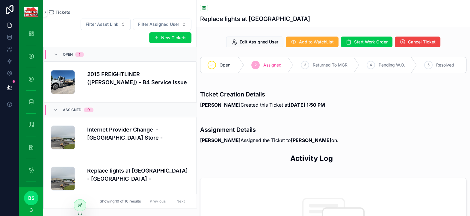
scroll to position [111, 0]
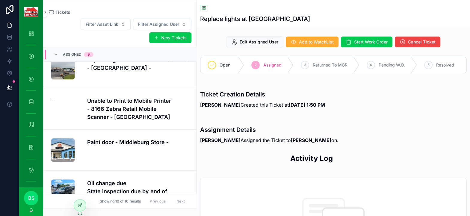
click at [56, 54] on icon "scrollable content" at bounding box center [55, 54] width 5 height 5
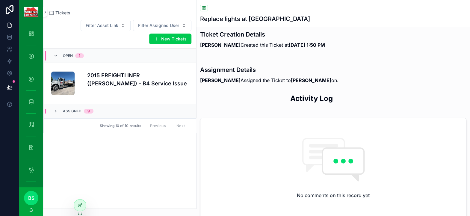
scroll to position [0, 0]
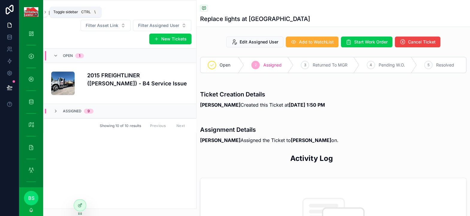
click at [46, 15] on button "scrollable content" at bounding box center [45, 12] width 4 height 10
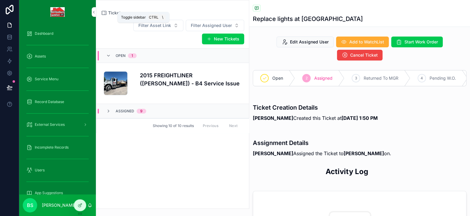
click at [93, 12] on icon "scrollable content" at bounding box center [93, 12] width 1 height 2
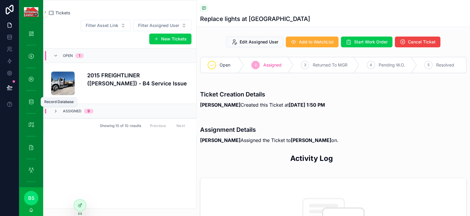
click at [31, 99] on icon "scrollable content" at bounding box center [31, 102] width 6 height 6
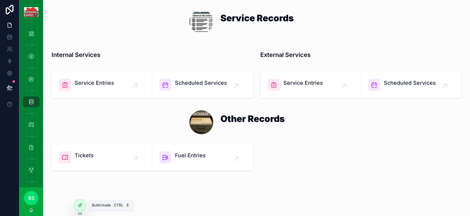
click at [78, 207] on icon at bounding box center [80, 205] width 5 height 5
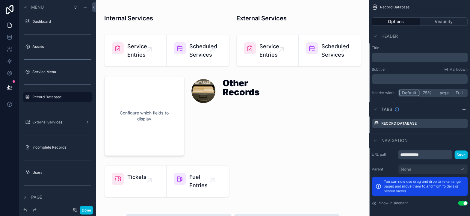
scroll to position [149, 0]
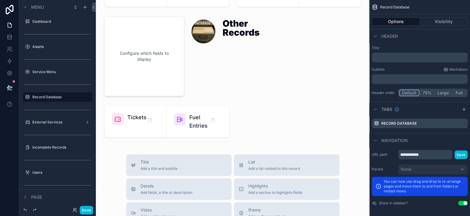
click at [169, 116] on div "scrollable content" at bounding box center [167, 121] width 132 height 37
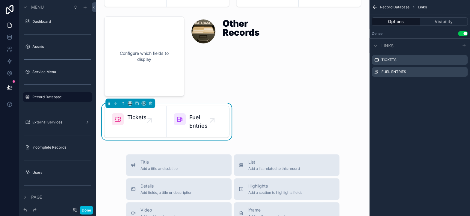
click at [466, 45] on icon "scrollable content" at bounding box center [463, 45] width 5 height 5
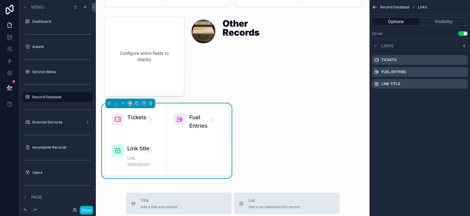
click at [0, 0] on icon "scrollable content" at bounding box center [0, 0] width 0 height 0
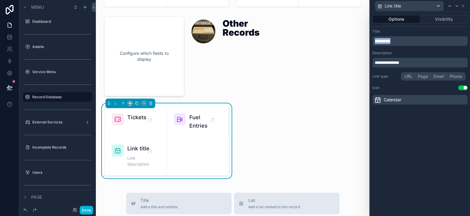
drag, startPoint x: 426, startPoint y: 40, endPoint x: 355, endPoint y: 37, distance: 70.7
click at [355, 37] on div "**********" at bounding box center [235, 108] width 470 height 216
drag, startPoint x: 414, startPoint y: 63, endPoint x: 357, endPoint y: 63, distance: 57.5
click at [357, 63] on div "**********" at bounding box center [235, 108] width 470 height 216
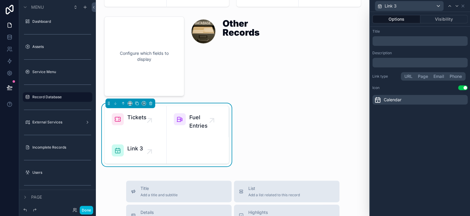
click at [406, 21] on button "Options" at bounding box center [396, 19] width 48 height 8
click at [383, 42] on p "﻿" at bounding box center [421, 41] width 92 height 6
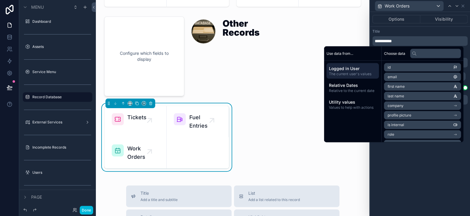
click at [424, 171] on div "**********" at bounding box center [420, 114] width 100 height 204
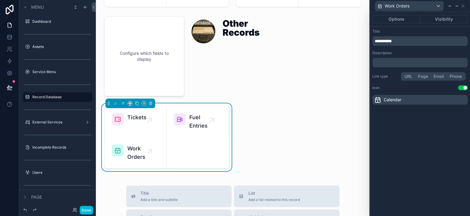
click at [386, 99] on span "Calendar" at bounding box center [393, 100] width 18 height 6
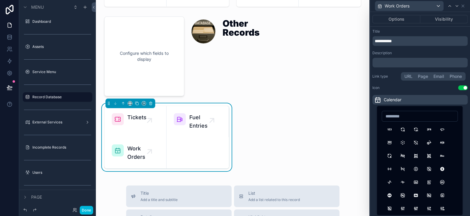
click at [401, 118] on input at bounding box center [419, 116] width 75 height 8
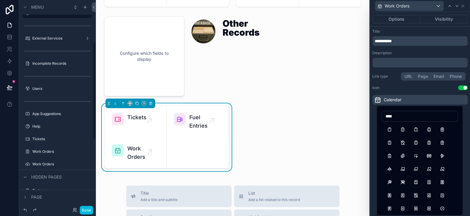
scroll to position [90, 0]
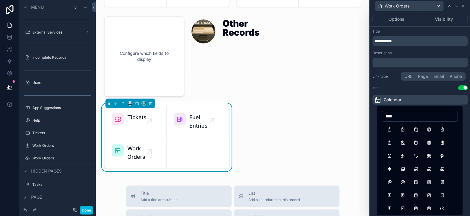
type input "****"
click at [430, 144] on button "ClipboardText" at bounding box center [428, 142] width 11 height 11
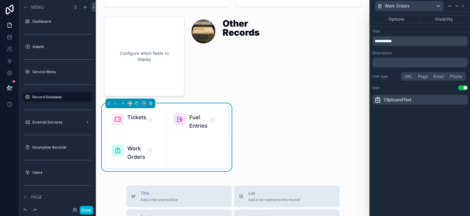
click at [341, 105] on div "Configure which fields to display Service Records Internal Services External Se…" at bounding box center [232, 149] width 273 height 596
click at [449, 6] on icon at bounding box center [449, 6] width 5 height 5
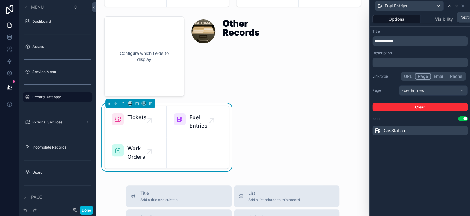
click at [456, 6] on icon at bounding box center [456, 5] width 2 height 1
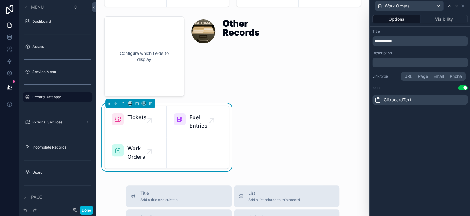
click at [420, 77] on button "Page" at bounding box center [423, 76] width 16 height 7
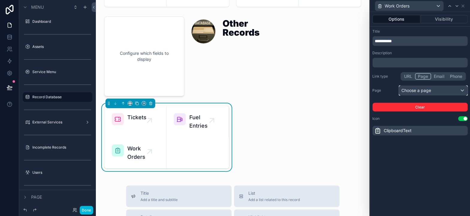
click at [417, 90] on div "Choose a page" at bounding box center [433, 91] width 68 height 10
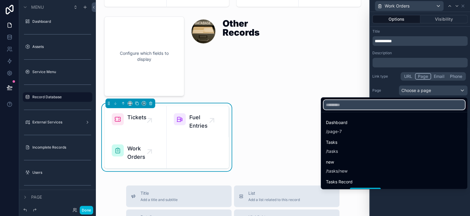
click at [356, 108] on input "text" at bounding box center [393, 105] width 141 height 10
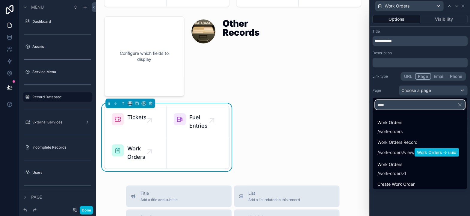
type input "****"
click at [390, 129] on span "work-orders" at bounding box center [391, 131] width 24 height 6
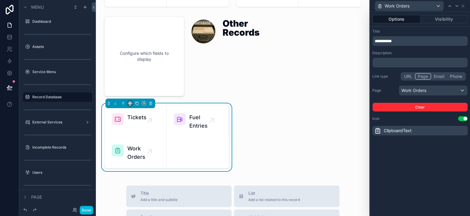
click at [131, 103] on icon "scrollable content" at bounding box center [130, 103] width 4 height 4
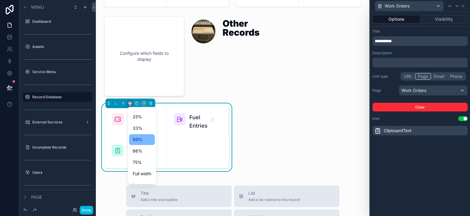
scroll to position [16, 0]
click at [144, 176] on div "Large" at bounding box center [142, 177] width 19 height 7
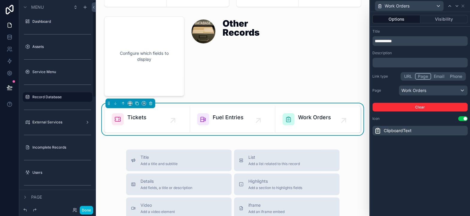
click at [84, 208] on button "Done" at bounding box center [86, 210] width 13 height 9
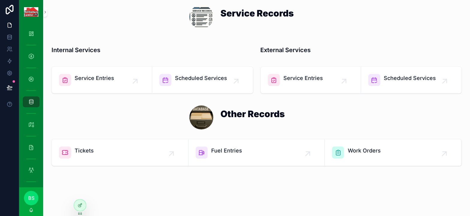
click at [351, 149] on span "Work Orders" at bounding box center [363, 150] width 33 height 8
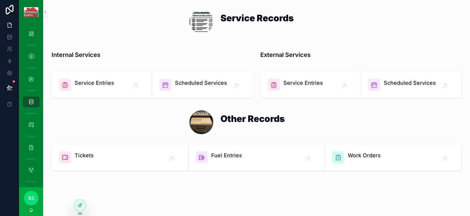
click at [82, 208] on div at bounding box center [80, 204] width 12 height 11
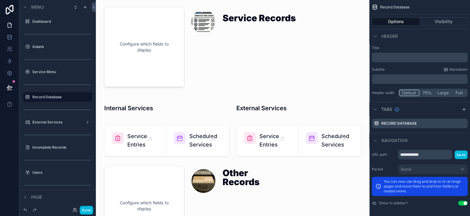
scroll to position [90, 0]
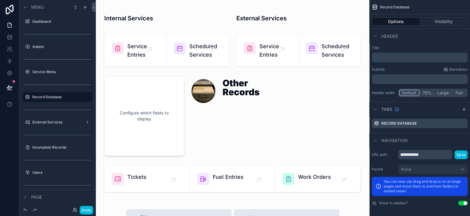
click at [298, 181] on div "scrollable content" at bounding box center [233, 179] width 264 height 32
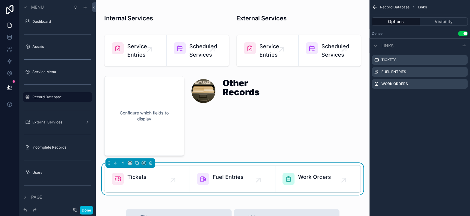
click at [0, 0] on icon "scrollable content" at bounding box center [0, 0] width 0 height 0
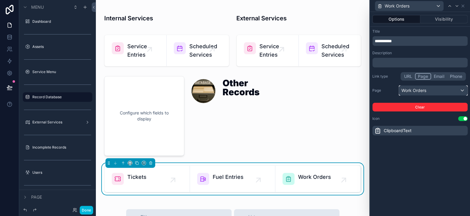
click at [422, 90] on div "Work Orders" at bounding box center [433, 91] width 68 height 10
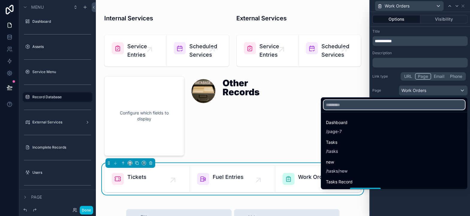
click at [364, 104] on input "text" at bounding box center [393, 105] width 141 height 10
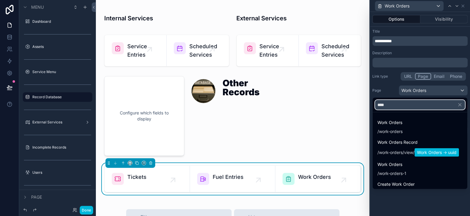
type input "****"
